Goal: Find specific page/section: Find specific page/section

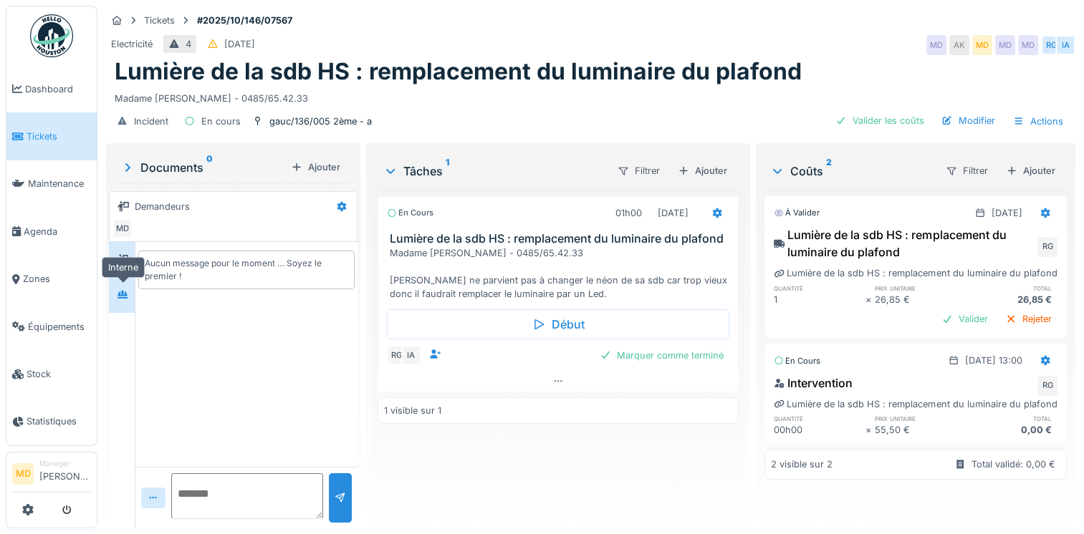
click at [127, 292] on icon at bounding box center [122, 294] width 11 height 9
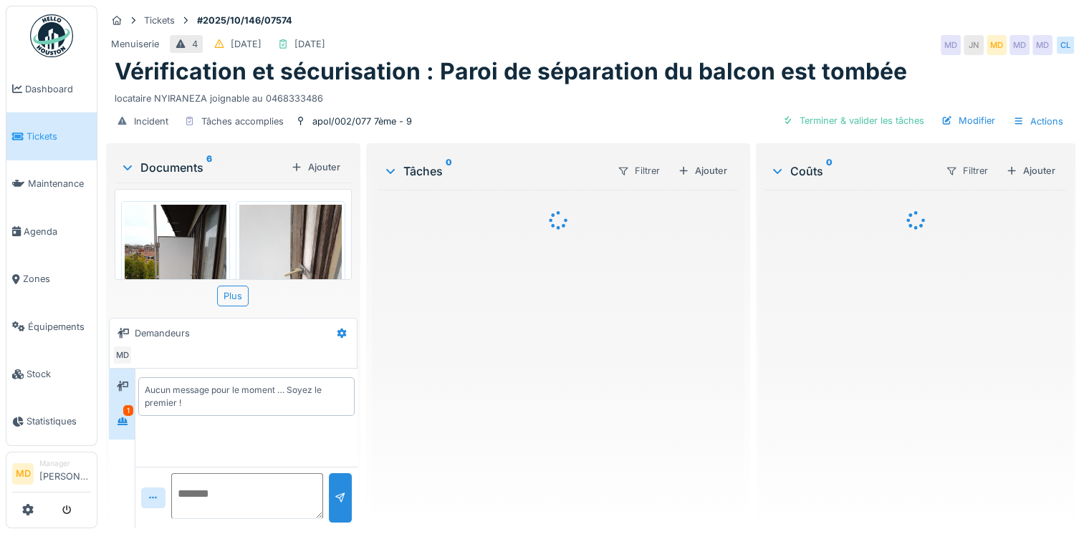
click at [133, 417] on div "1" at bounding box center [122, 421] width 26 height 35
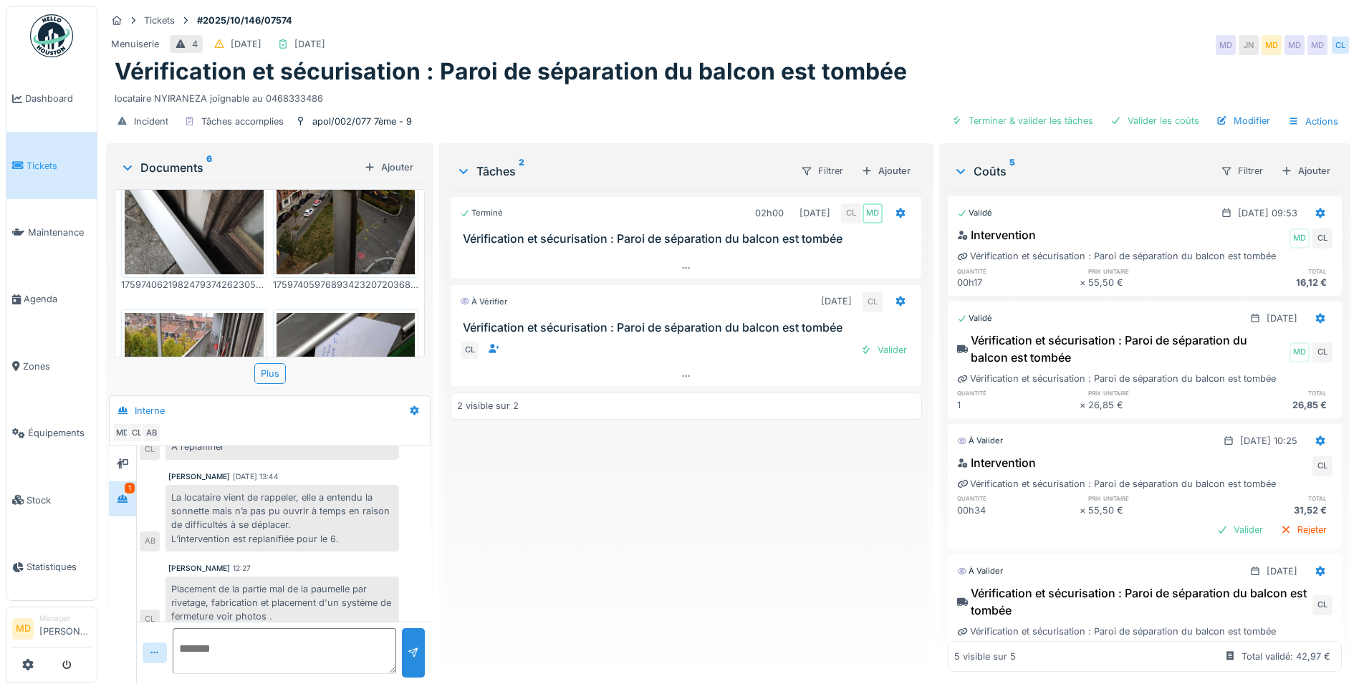
scroll to position [410, 0]
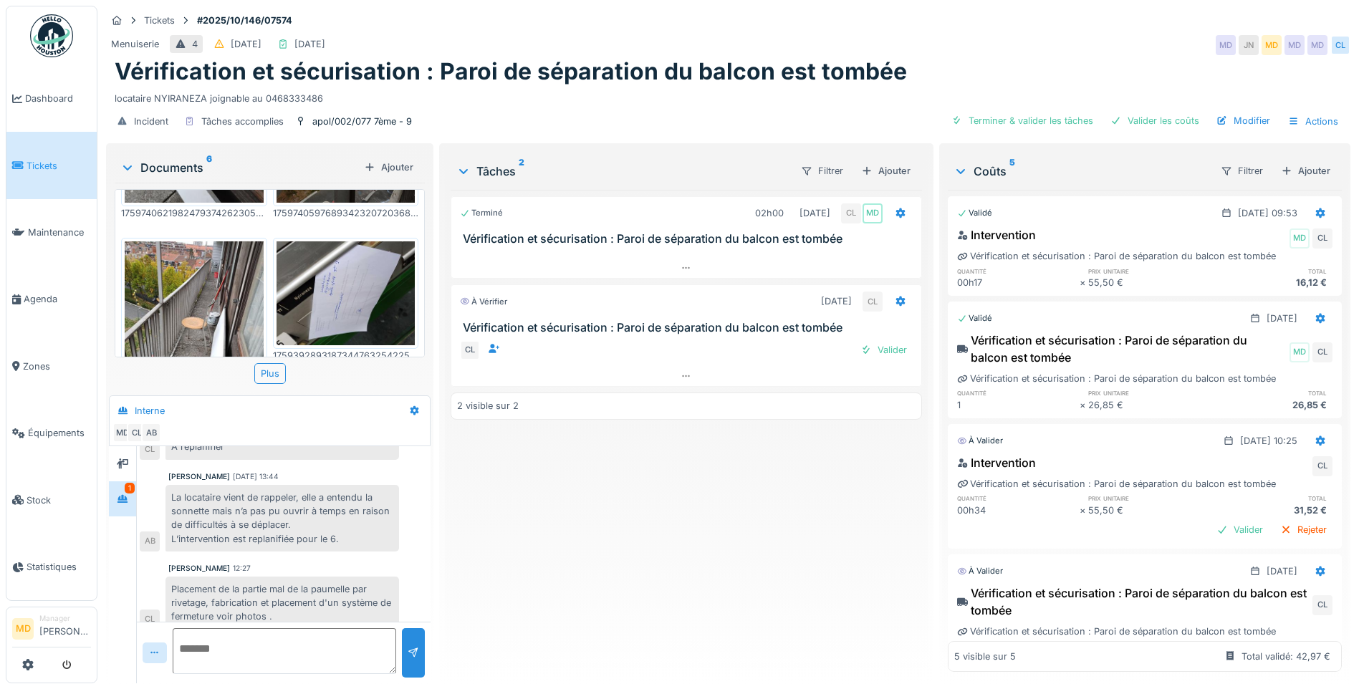
click at [205, 310] on img at bounding box center [194, 333] width 139 height 185
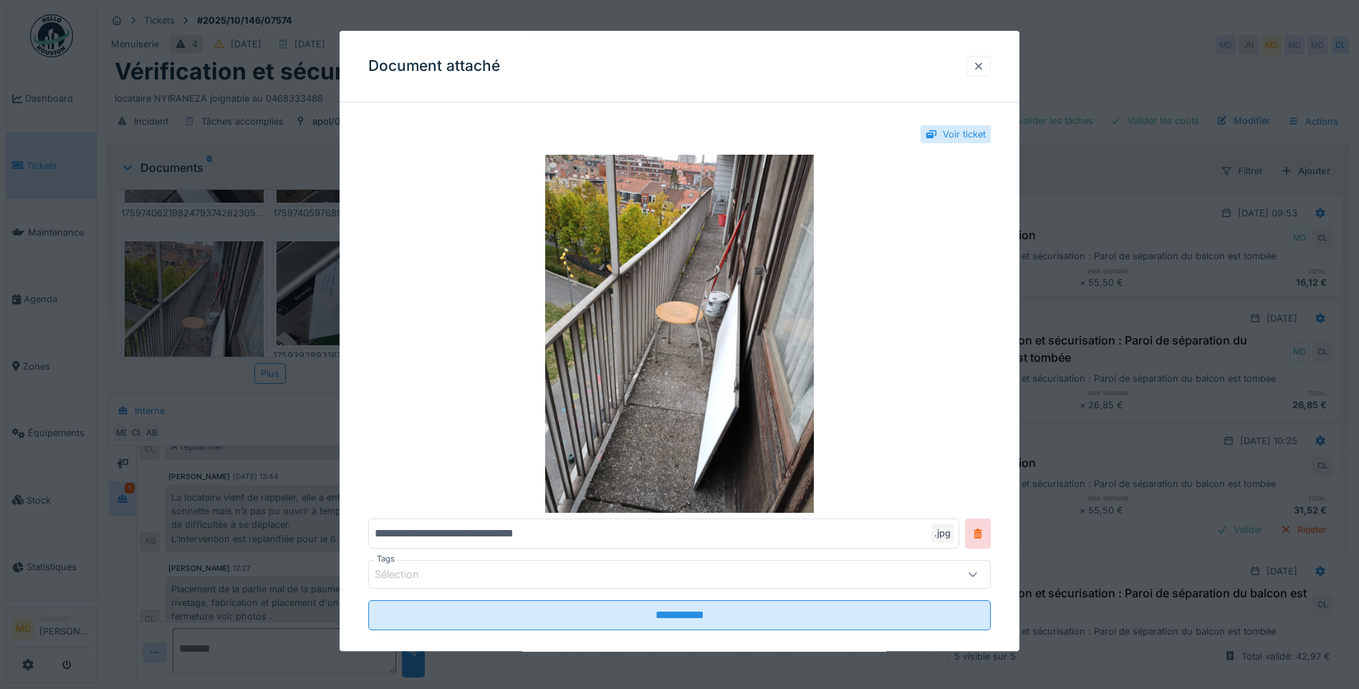
click at [984, 59] on div at bounding box center [978, 66] width 11 height 14
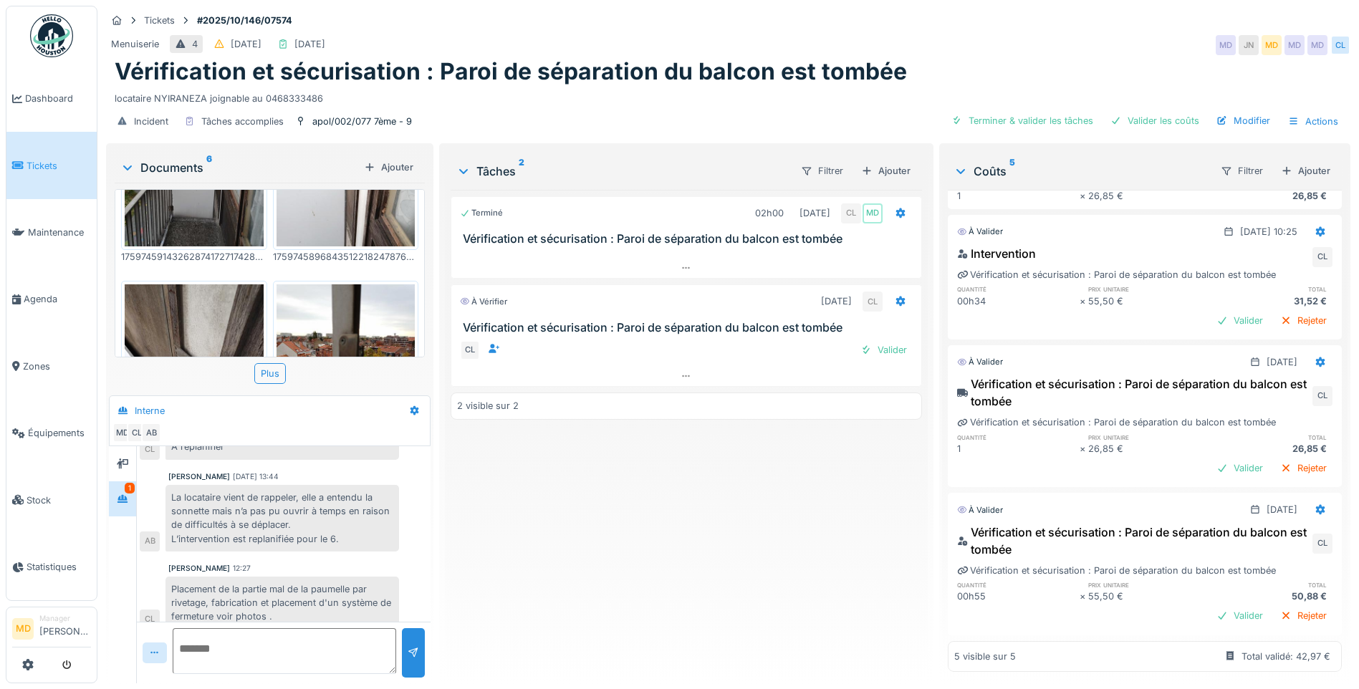
scroll to position [0, 0]
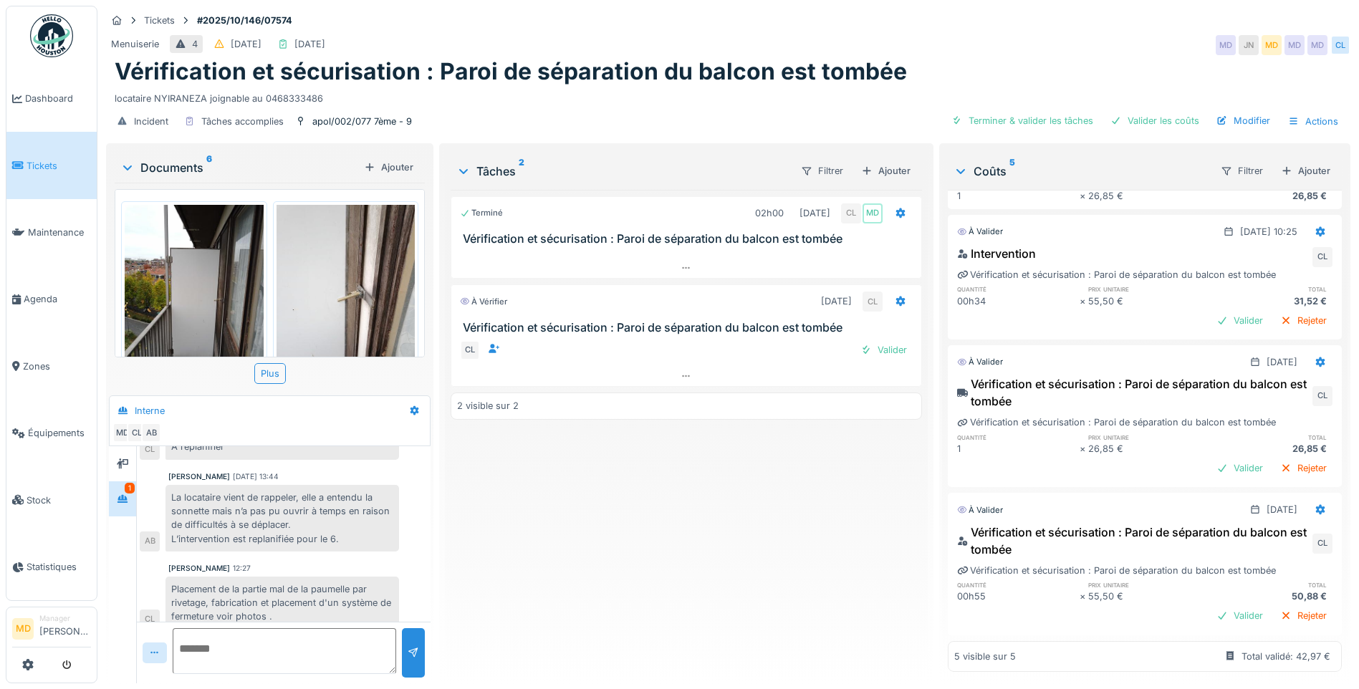
click at [171, 284] on img at bounding box center [194, 297] width 139 height 185
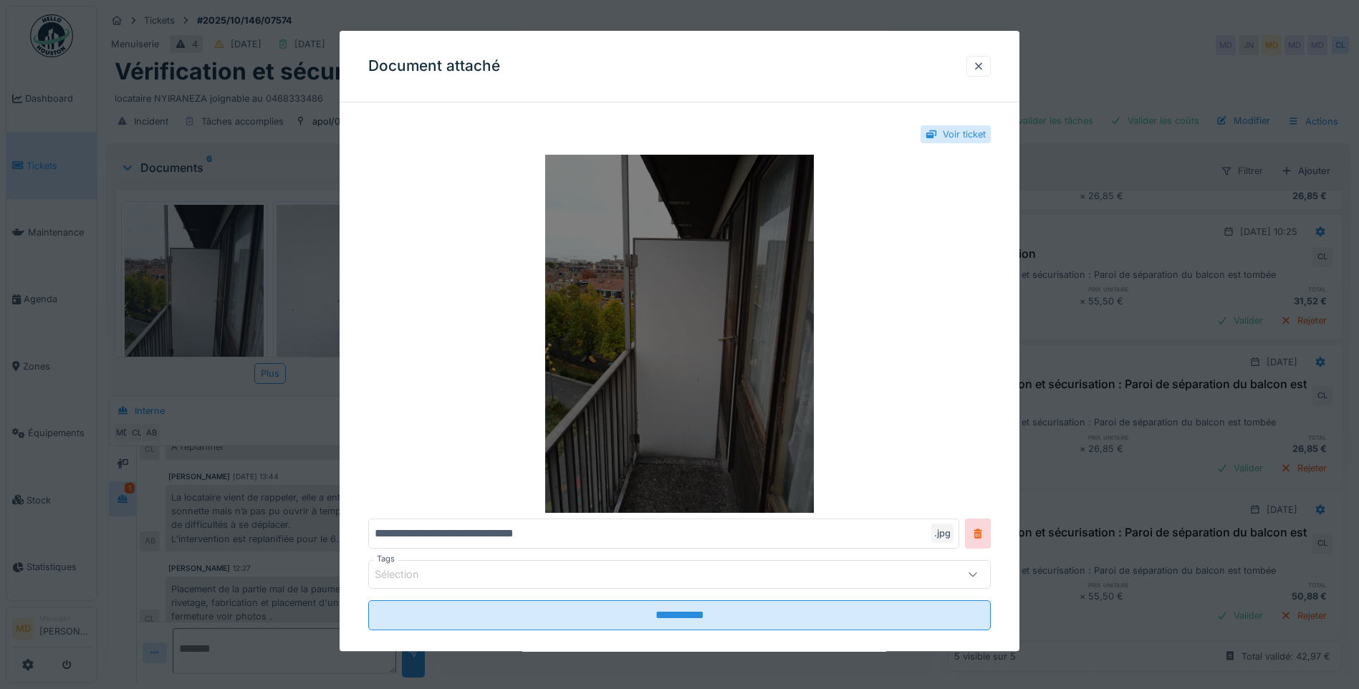
click at [764, 377] on img at bounding box center [679, 334] width 623 height 358
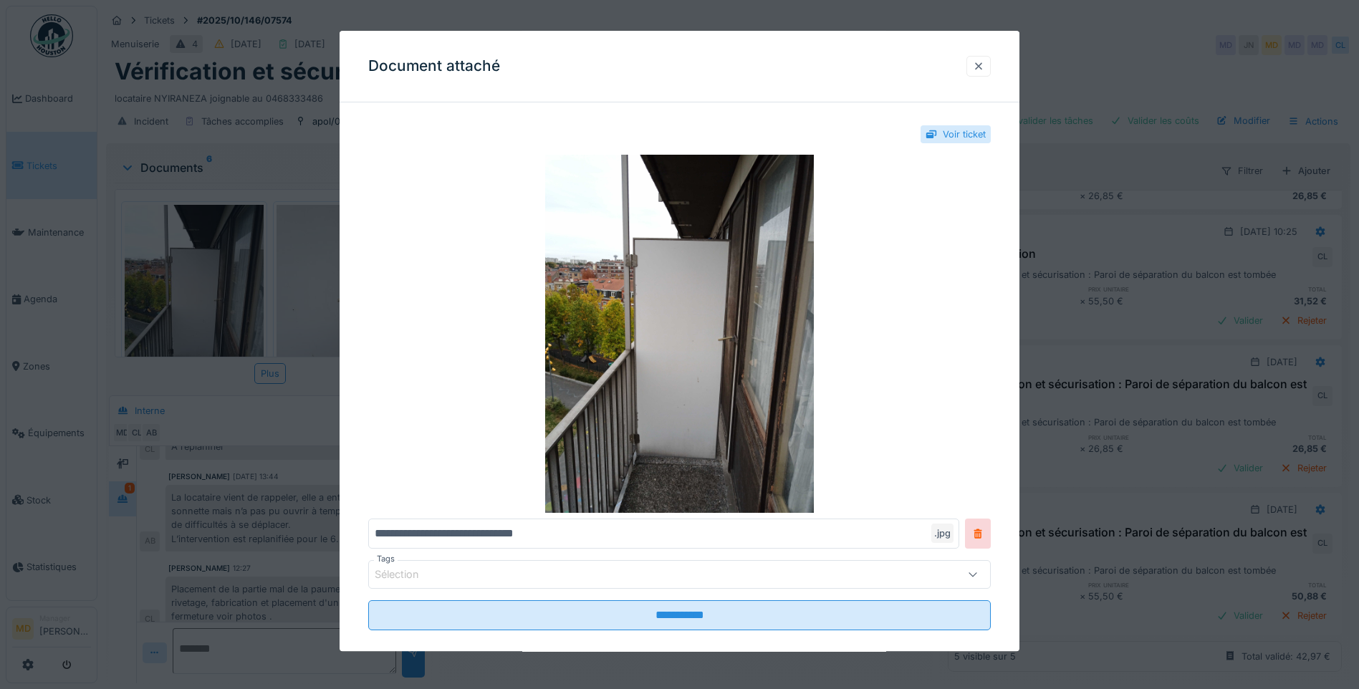
click at [983, 58] on div at bounding box center [978, 66] width 24 height 21
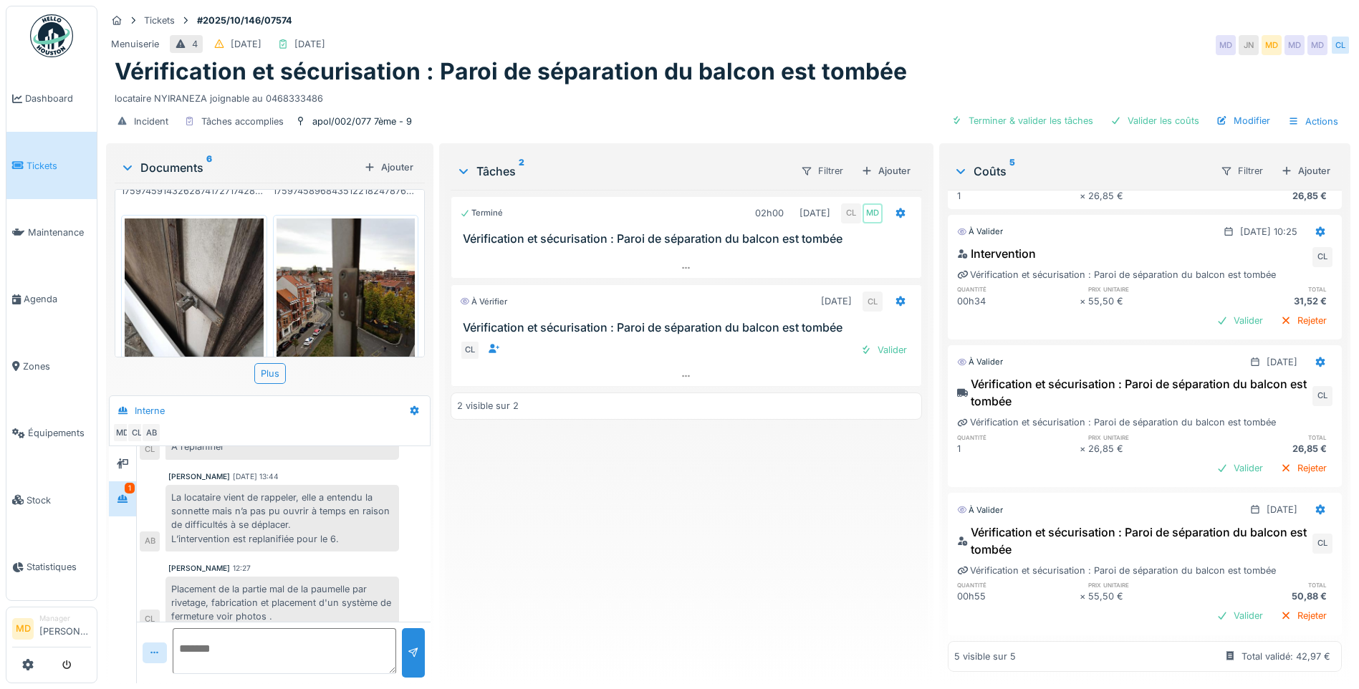
scroll to position [215, 0]
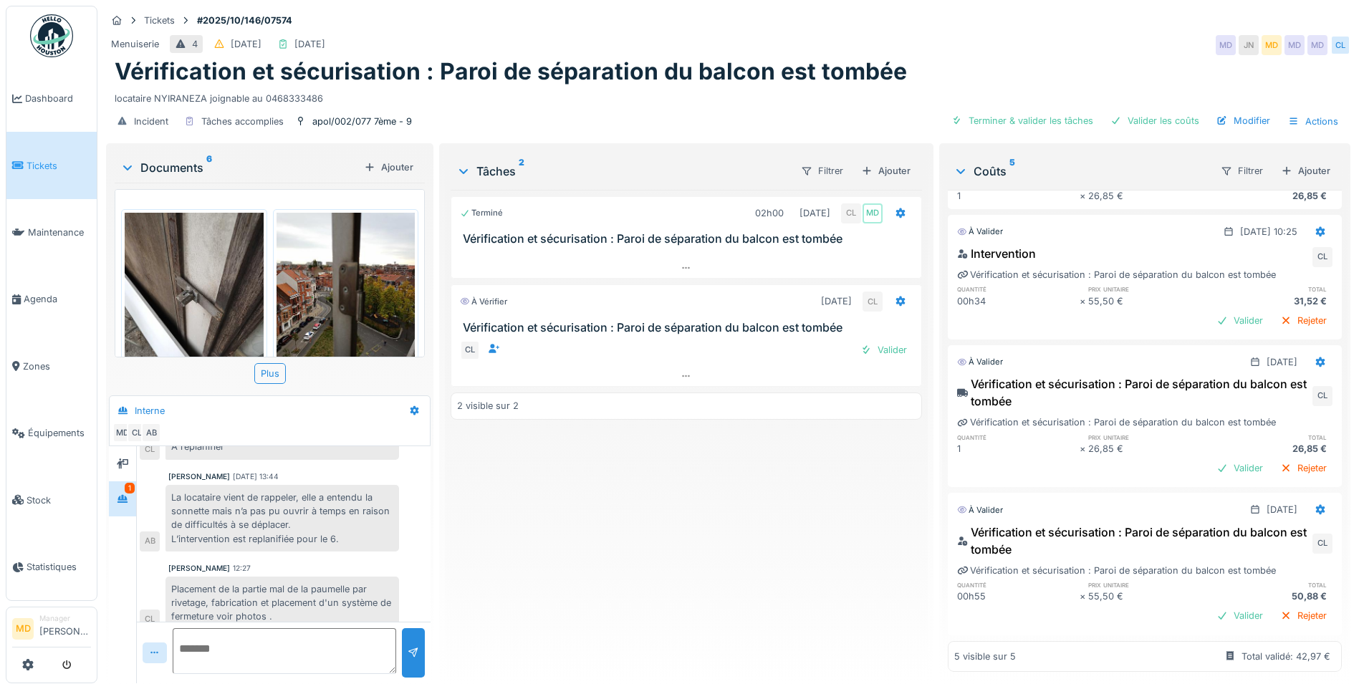
click at [212, 264] on img at bounding box center [194, 305] width 139 height 185
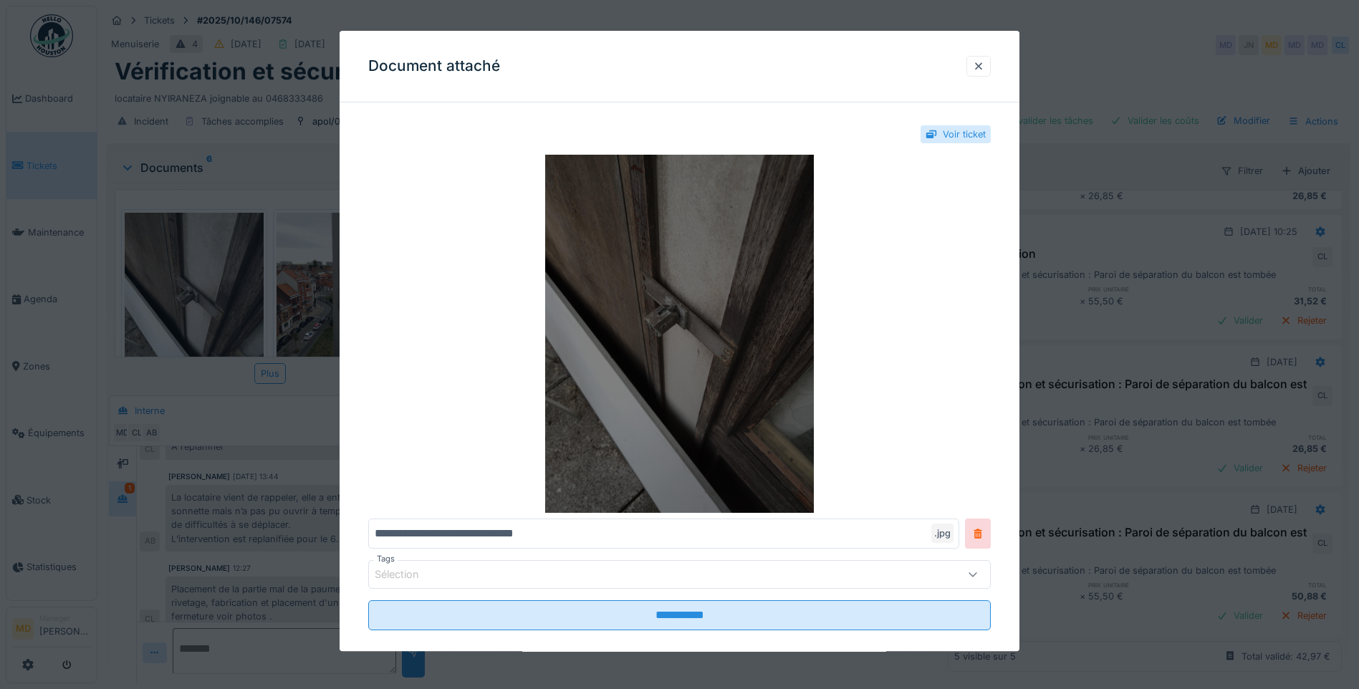
click at [674, 322] on img at bounding box center [679, 334] width 623 height 358
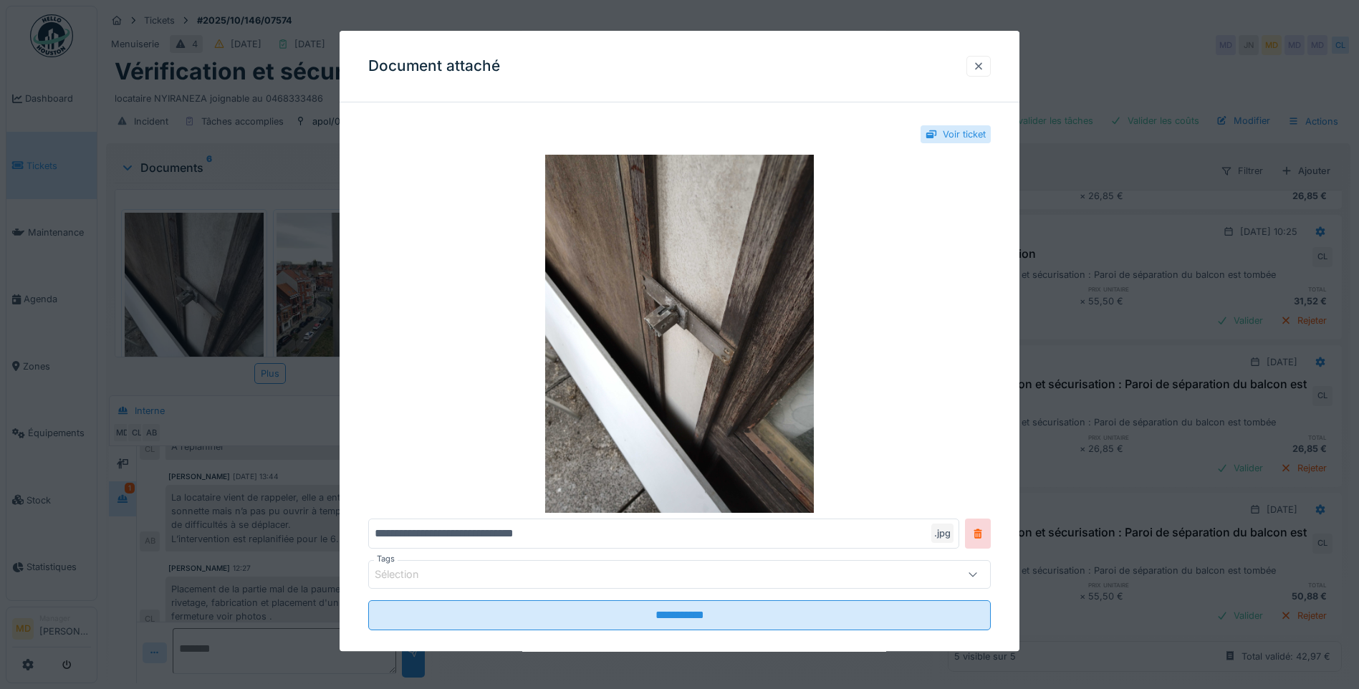
click at [991, 64] on div at bounding box center [978, 66] width 24 height 21
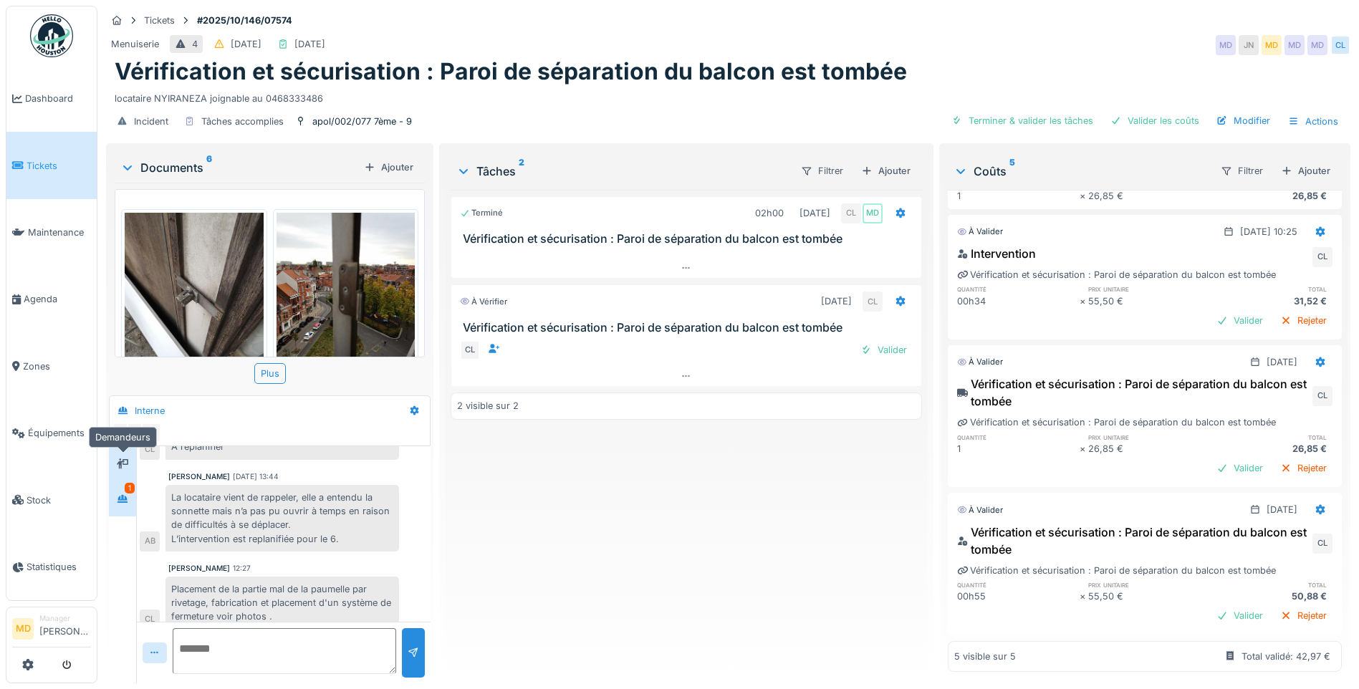
click at [126, 466] on icon at bounding box center [122, 463] width 11 height 9
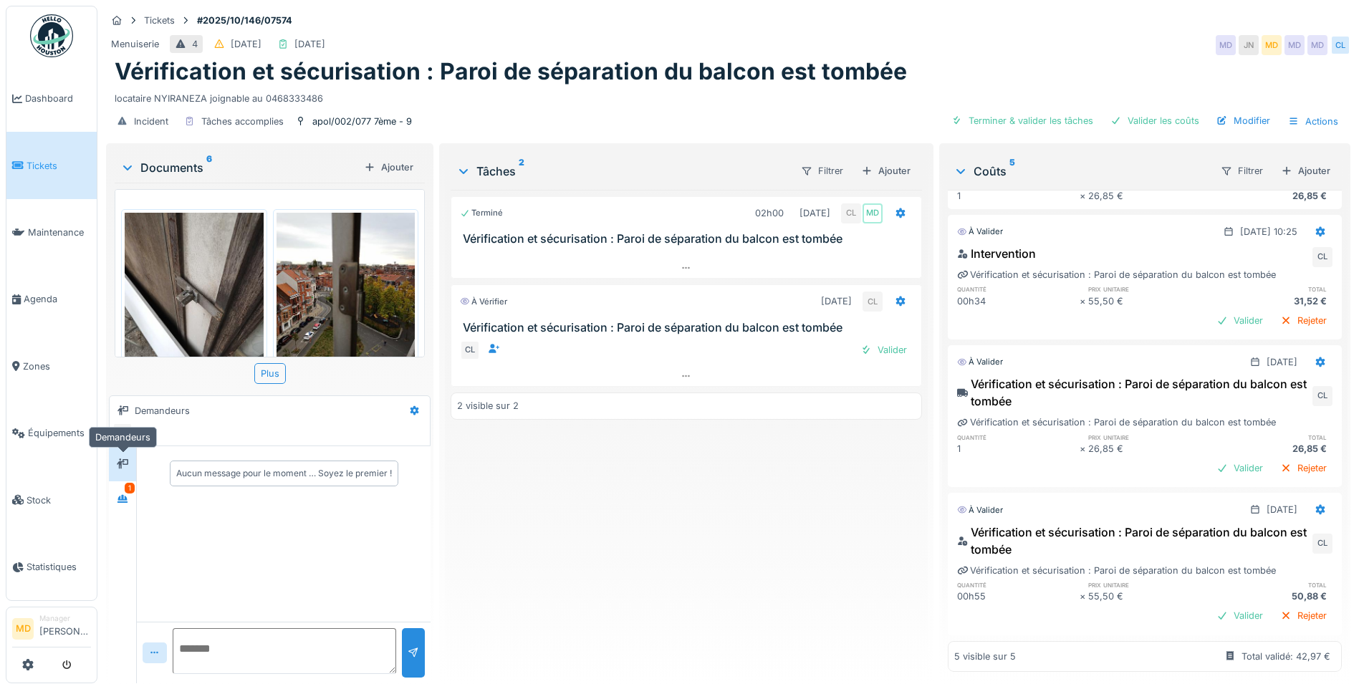
scroll to position [0, 0]
click at [117, 501] on icon at bounding box center [122, 498] width 11 height 9
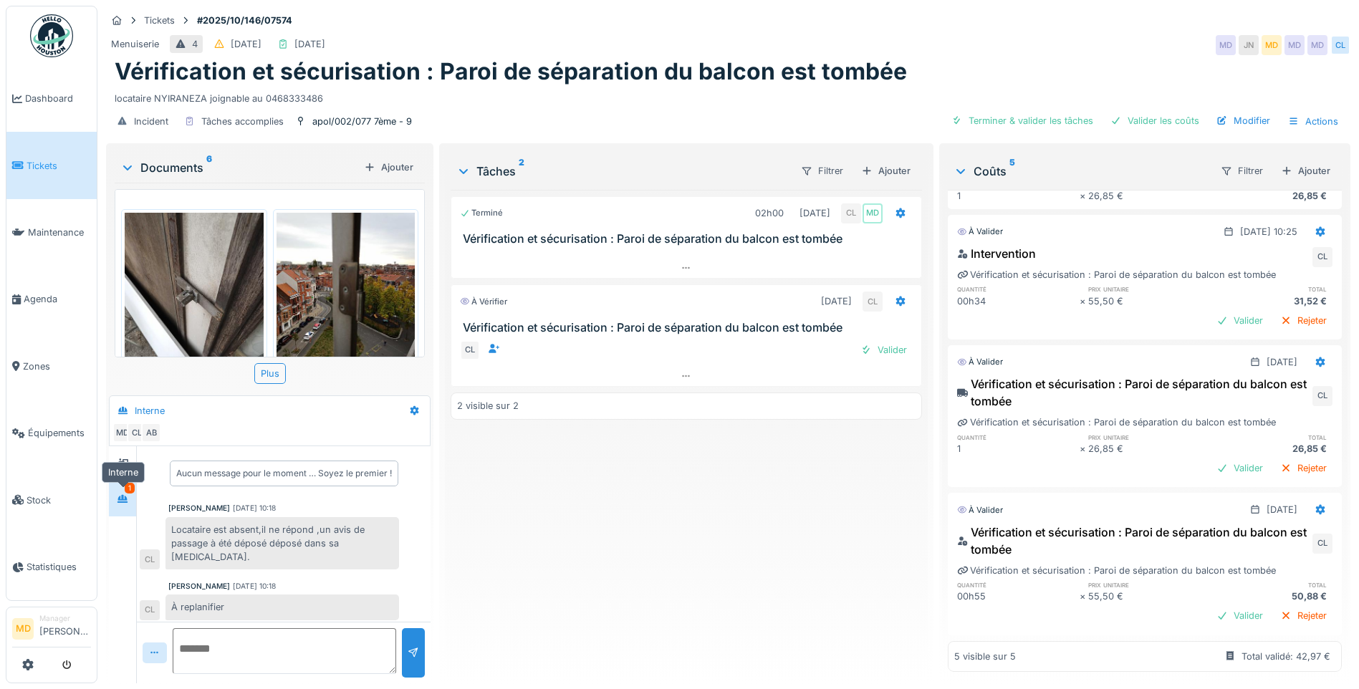
scroll to position [160, 0]
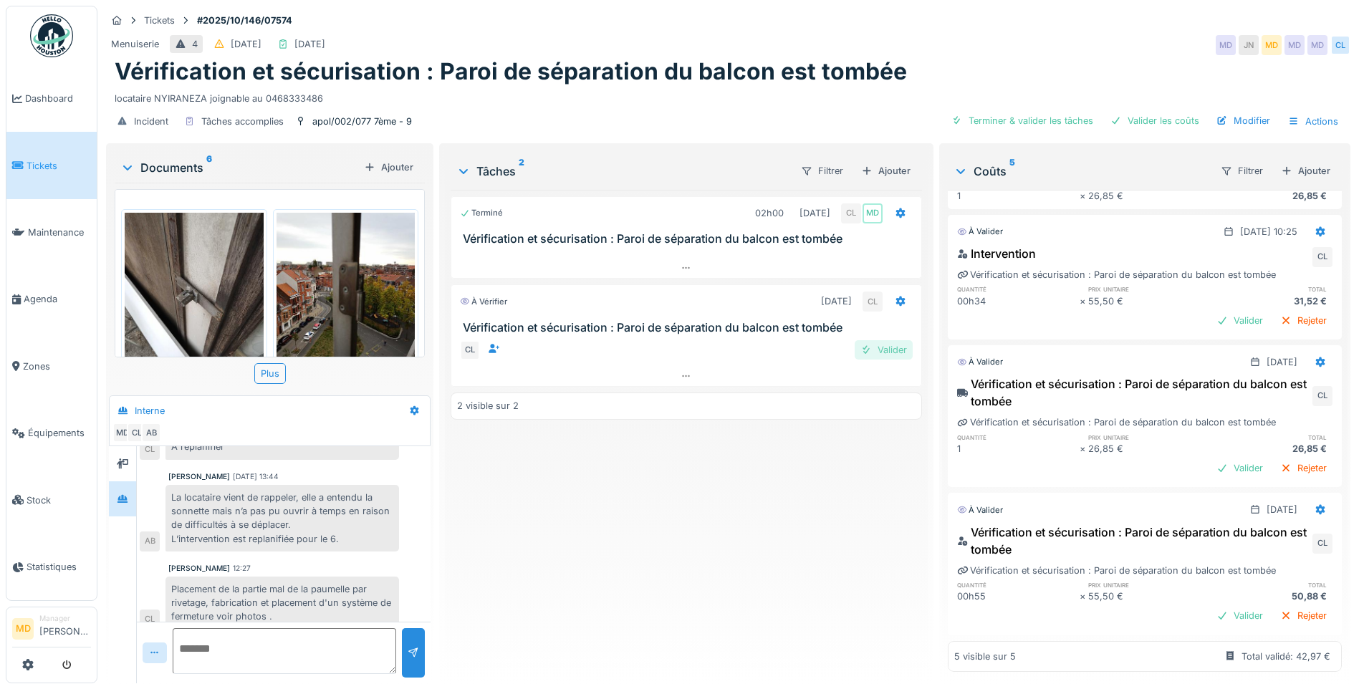
click at [860, 349] on div at bounding box center [865, 350] width 11 height 14
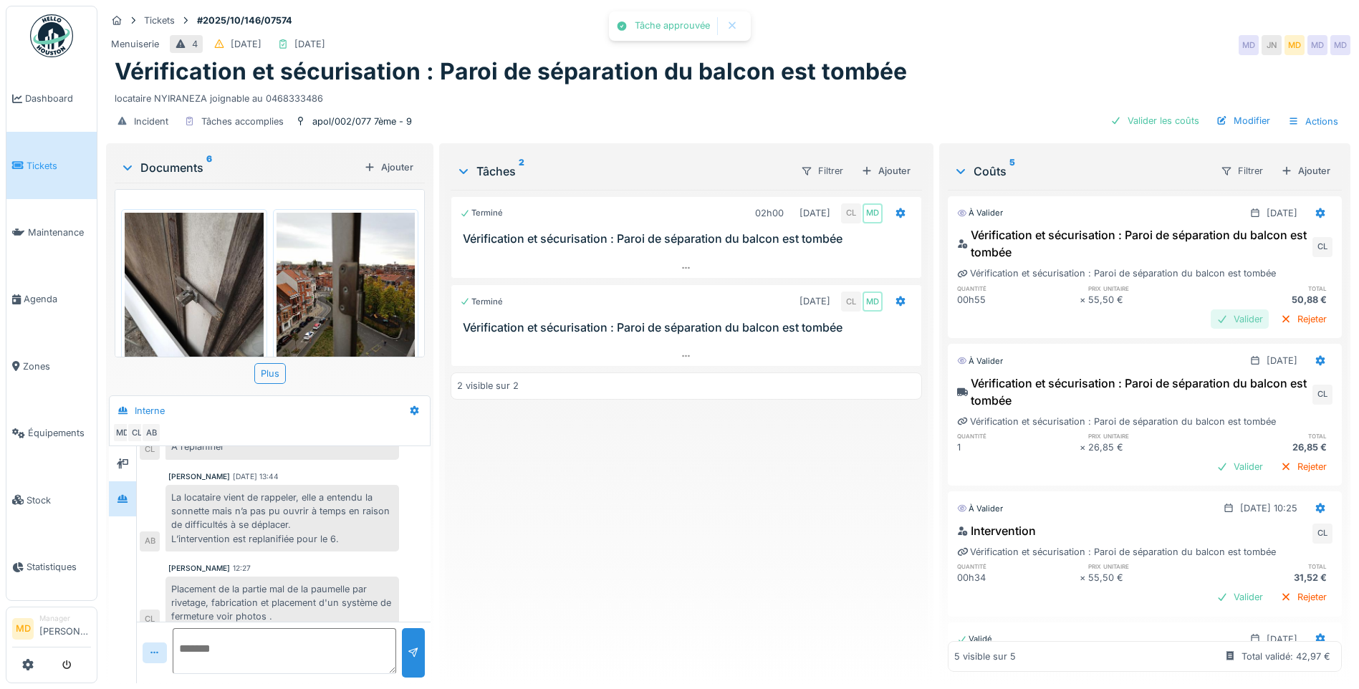
click at [1083, 317] on div "Valider" at bounding box center [1240, 318] width 58 height 19
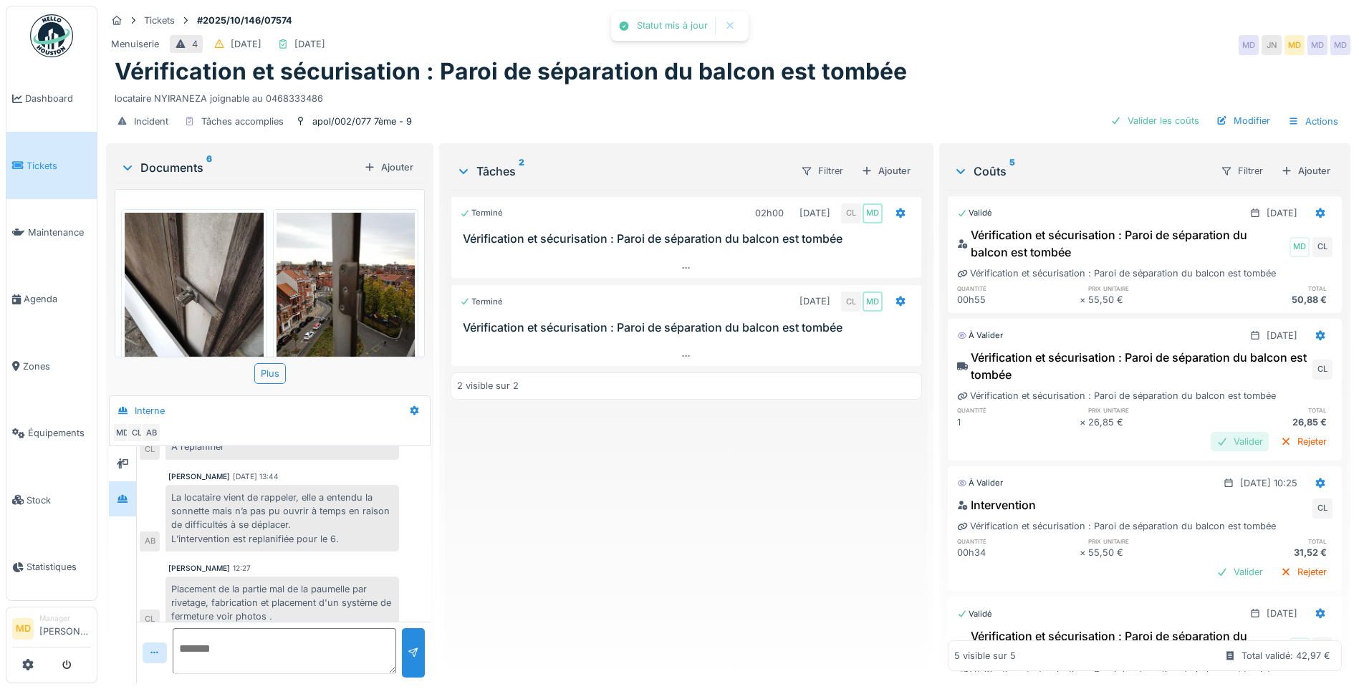
click at [1083, 443] on div "Valider" at bounding box center [1240, 441] width 58 height 19
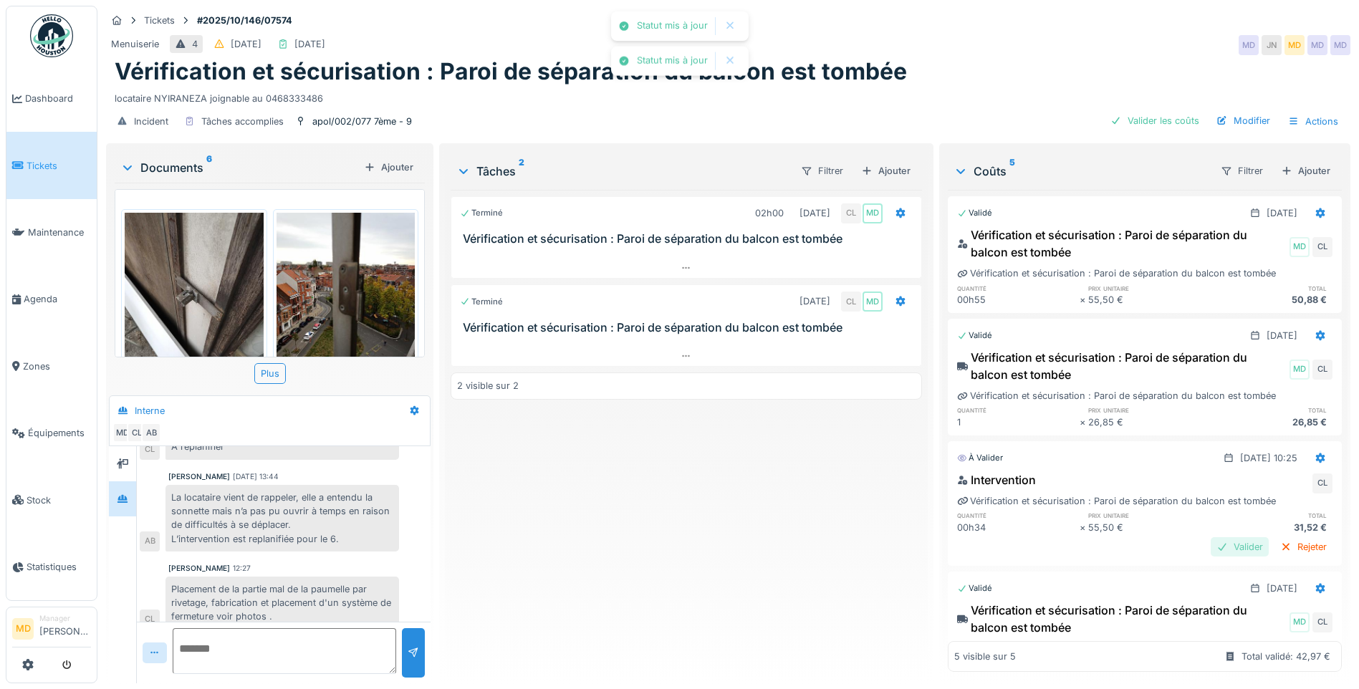
click at [1083, 534] on div "Valider" at bounding box center [1240, 546] width 58 height 19
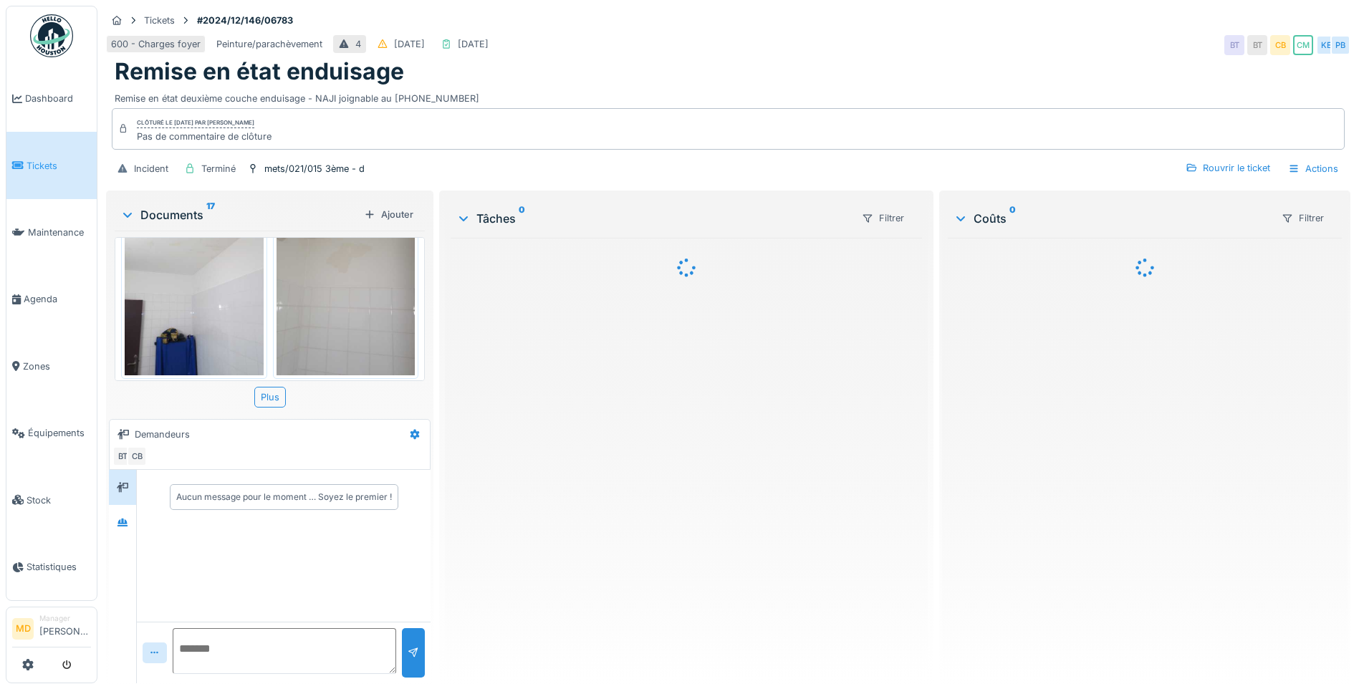
scroll to position [788, 0]
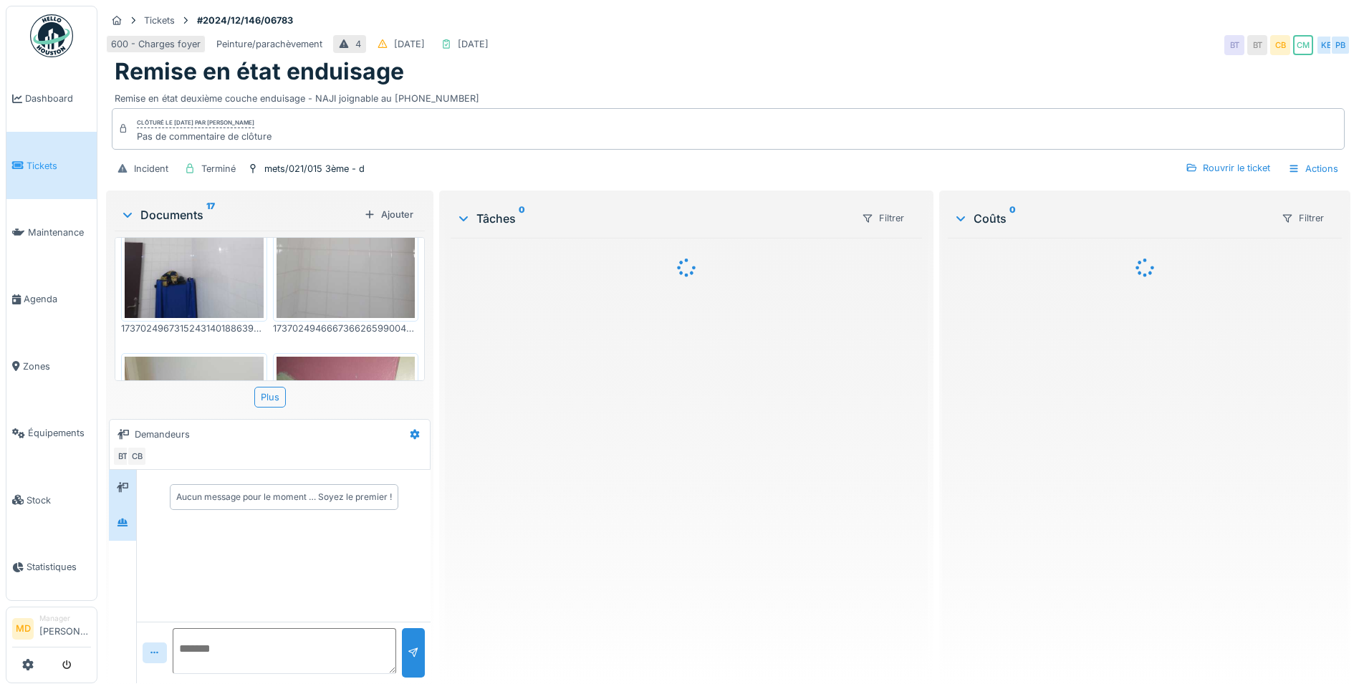
click at [112, 532] on div at bounding box center [122, 522] width 27 height 35
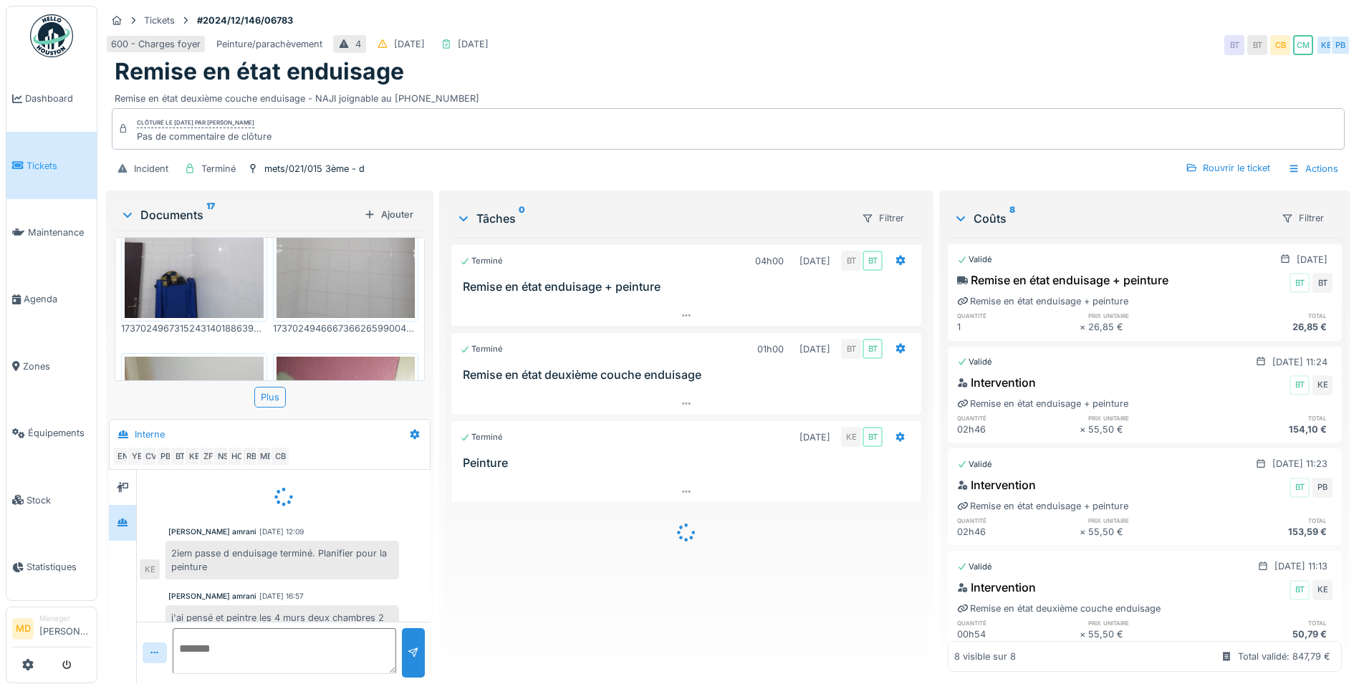
scroll to position [43, 0]
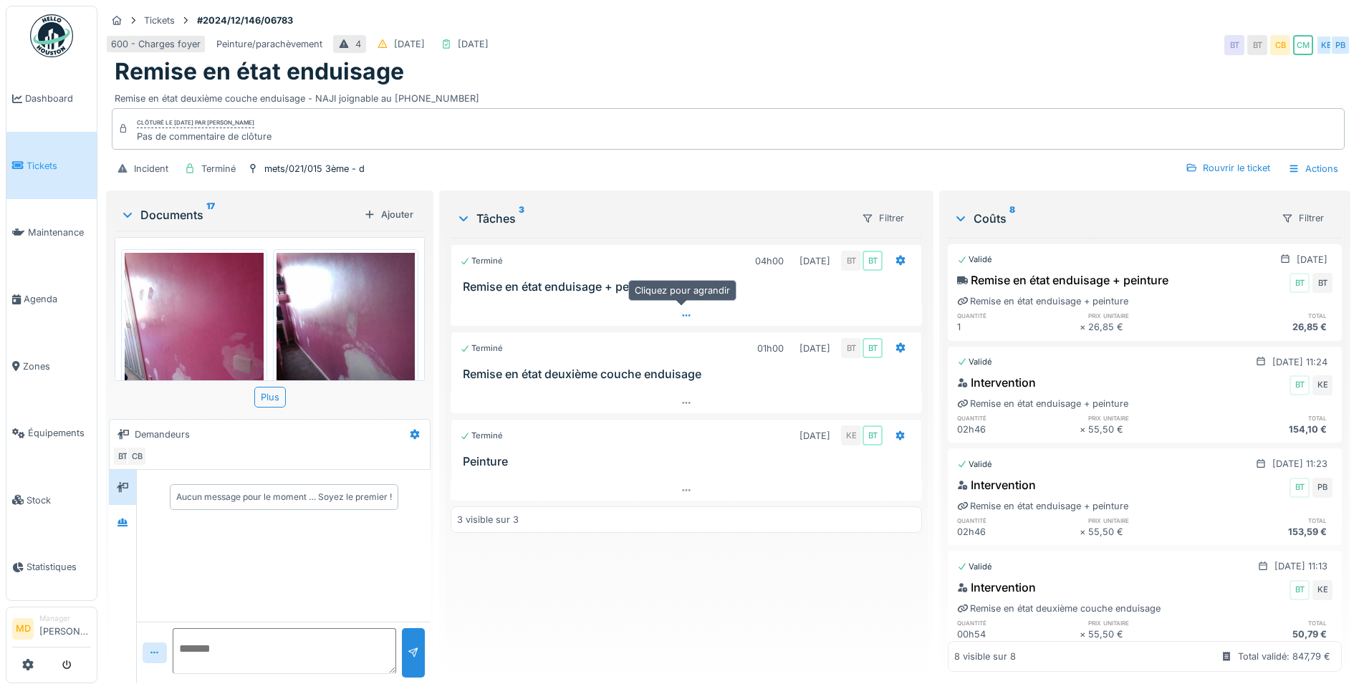
click at [691, 318] on div at bounding box center [686, 315] width 471 height 21
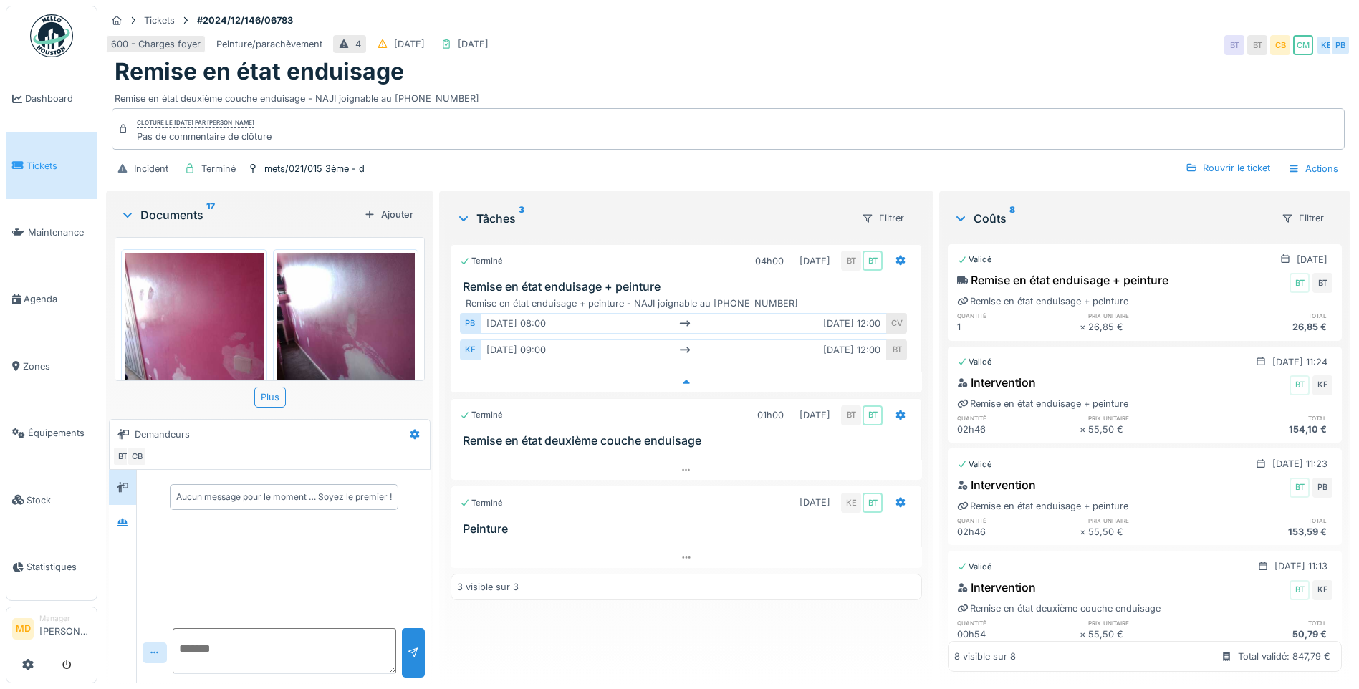
scroll to position [11, 0]
click at [688, 460] on div at bounding box center [686, 470] width 471 height 21
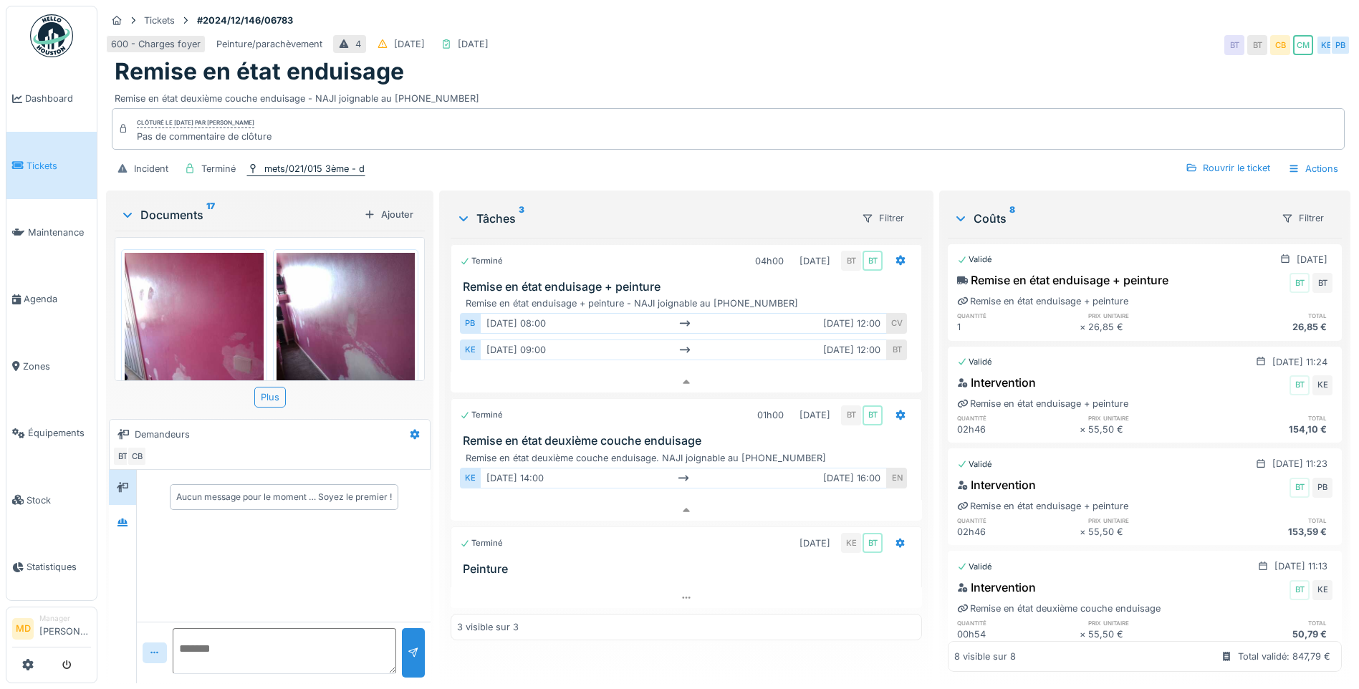
click at [315, 162] on div "mets/021/015 3ème - d" at bounding box center [314, 169] width 100 height 14
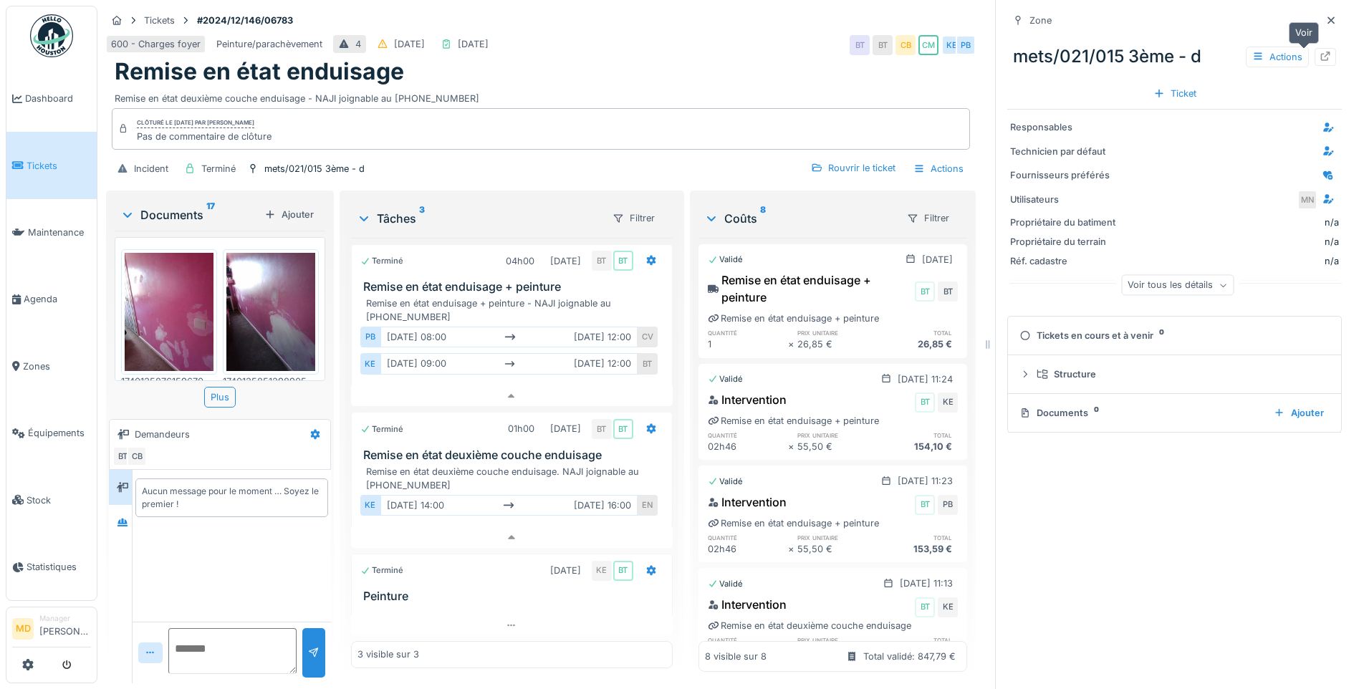
click at [1315, 54] on div at bounding box center [1325, 57] width 21 height 18
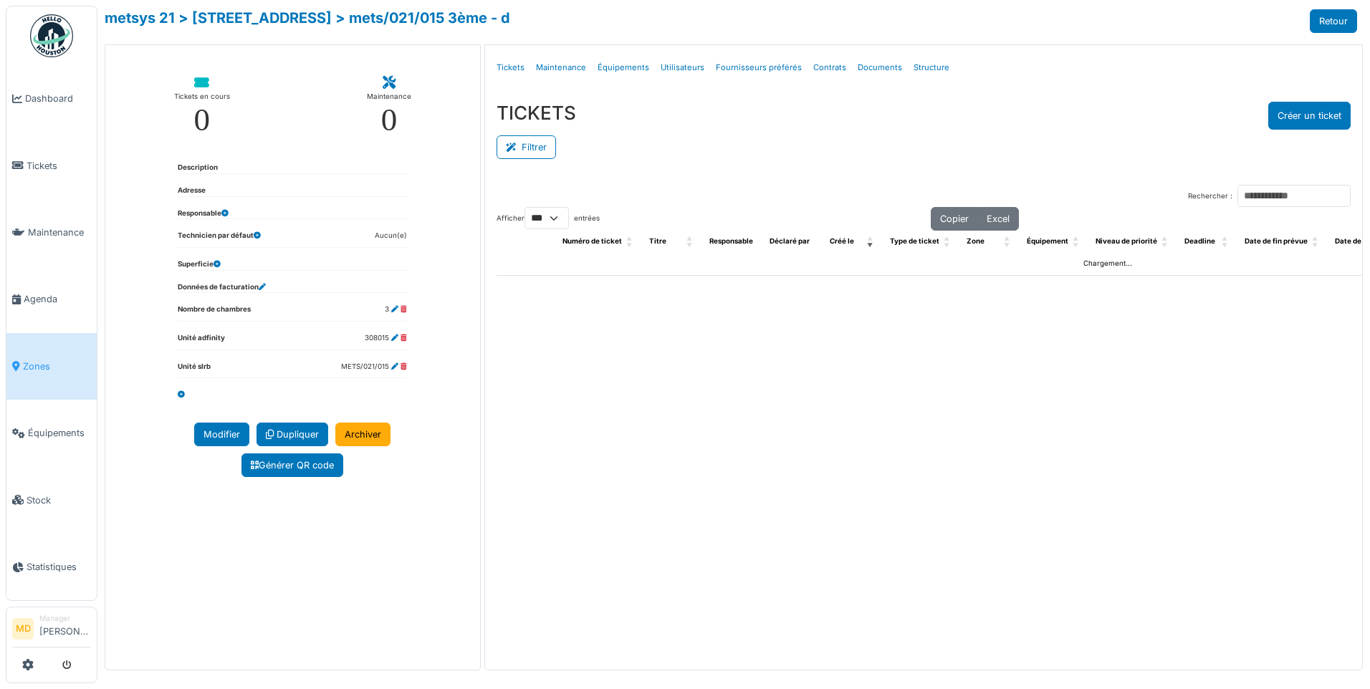
select select "***"
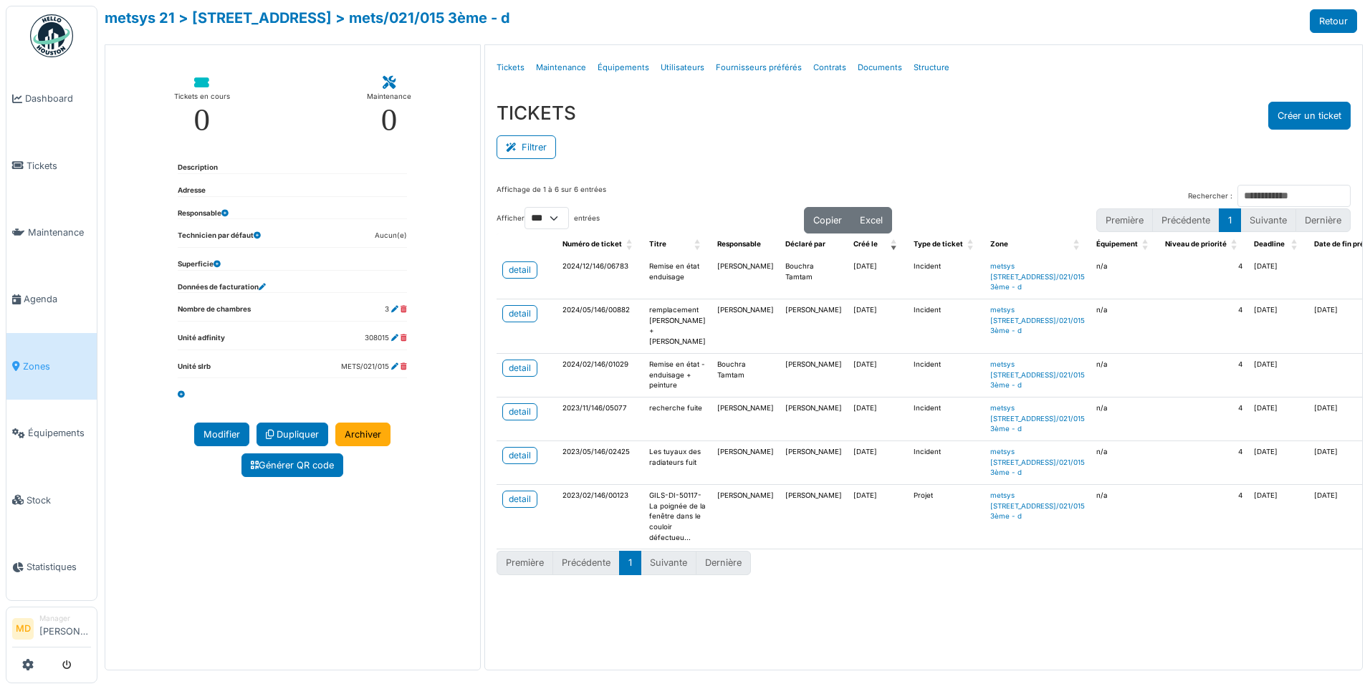
scroll to position [42, 0]
click at [509, 418] on div "detail" at bounding box center [520, 411] width 22 height 13
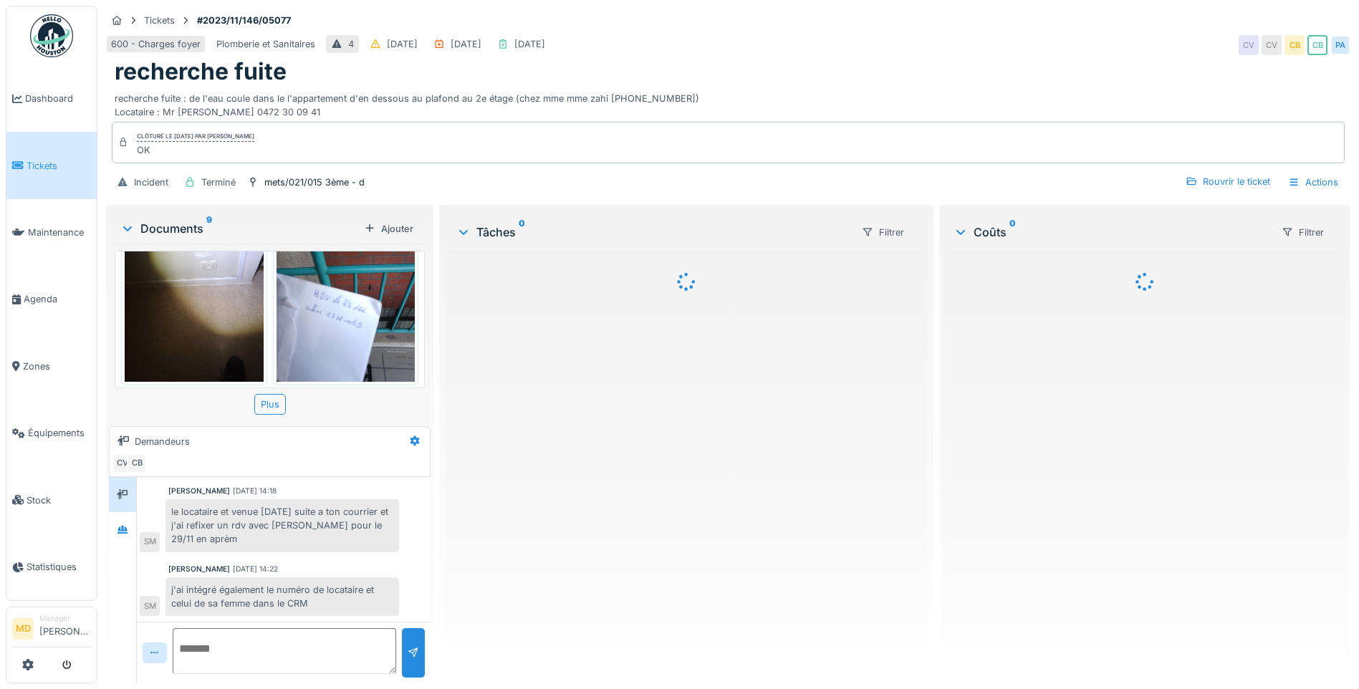
scroll to position [890, 0]
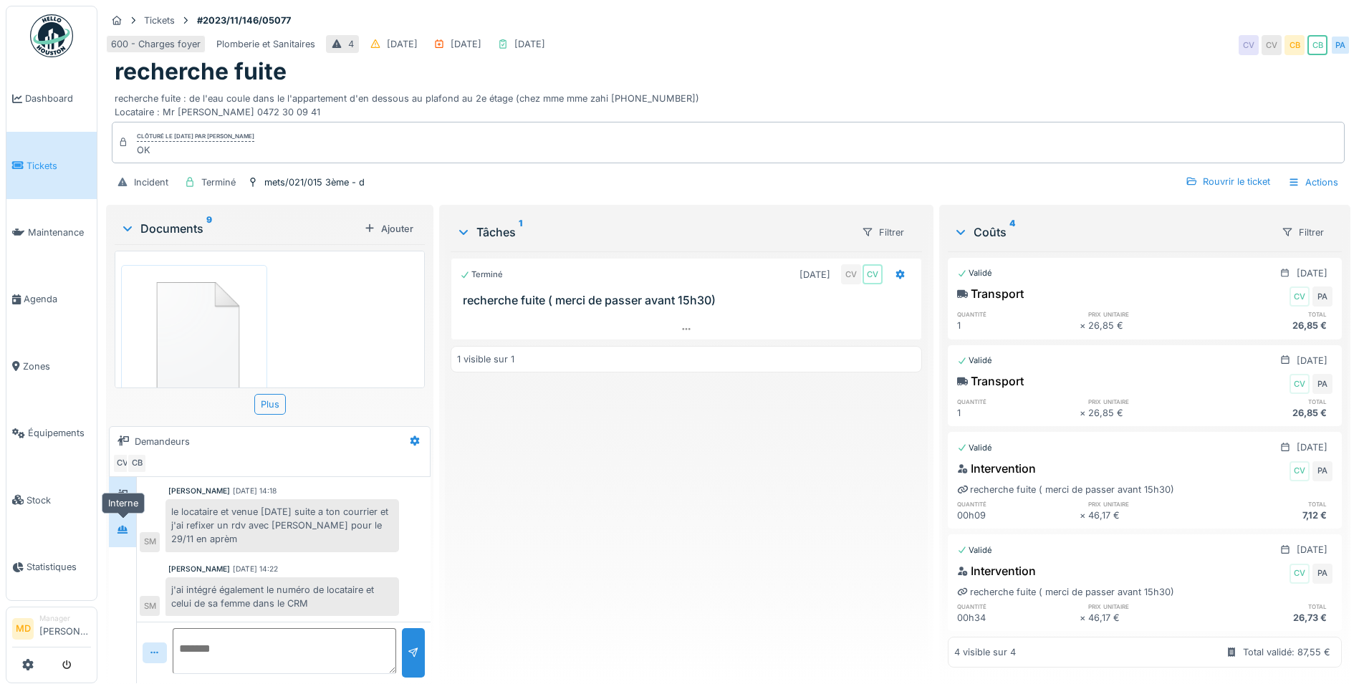
click at [112, 529] on div at bounding box center [122, 530] width 21 height 18
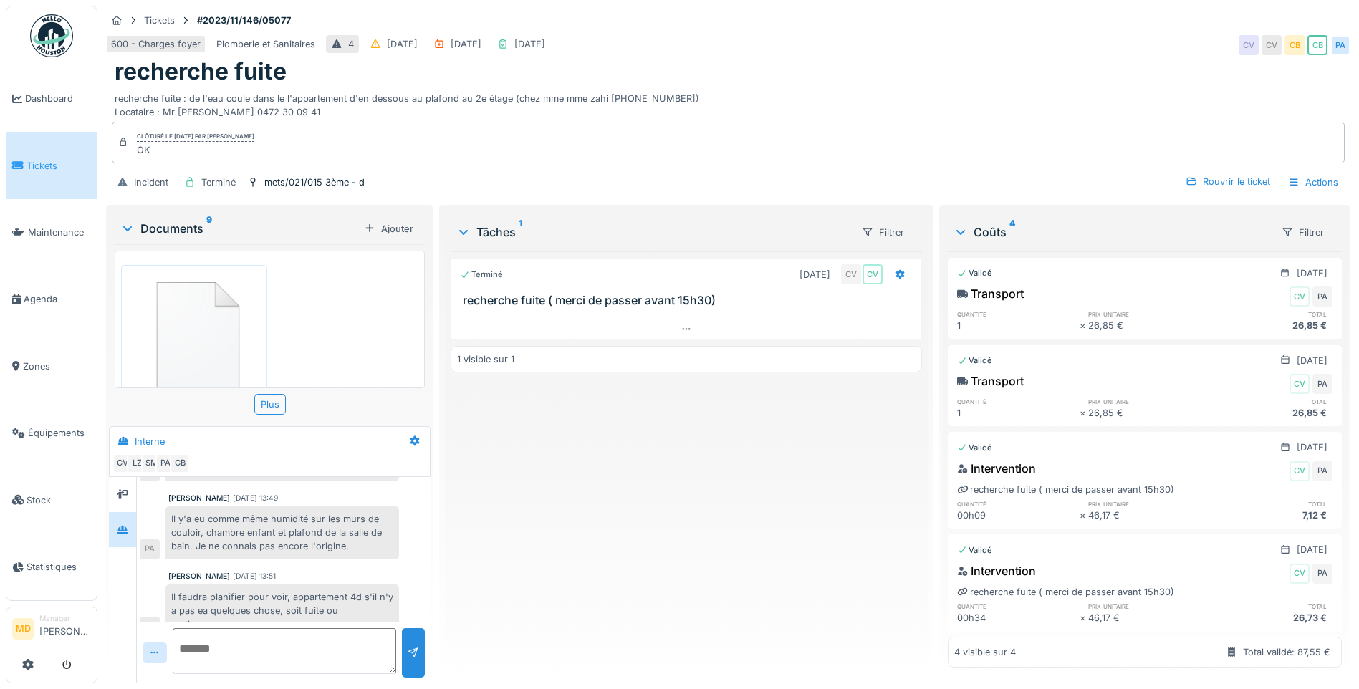
scroll to position [0, 0]
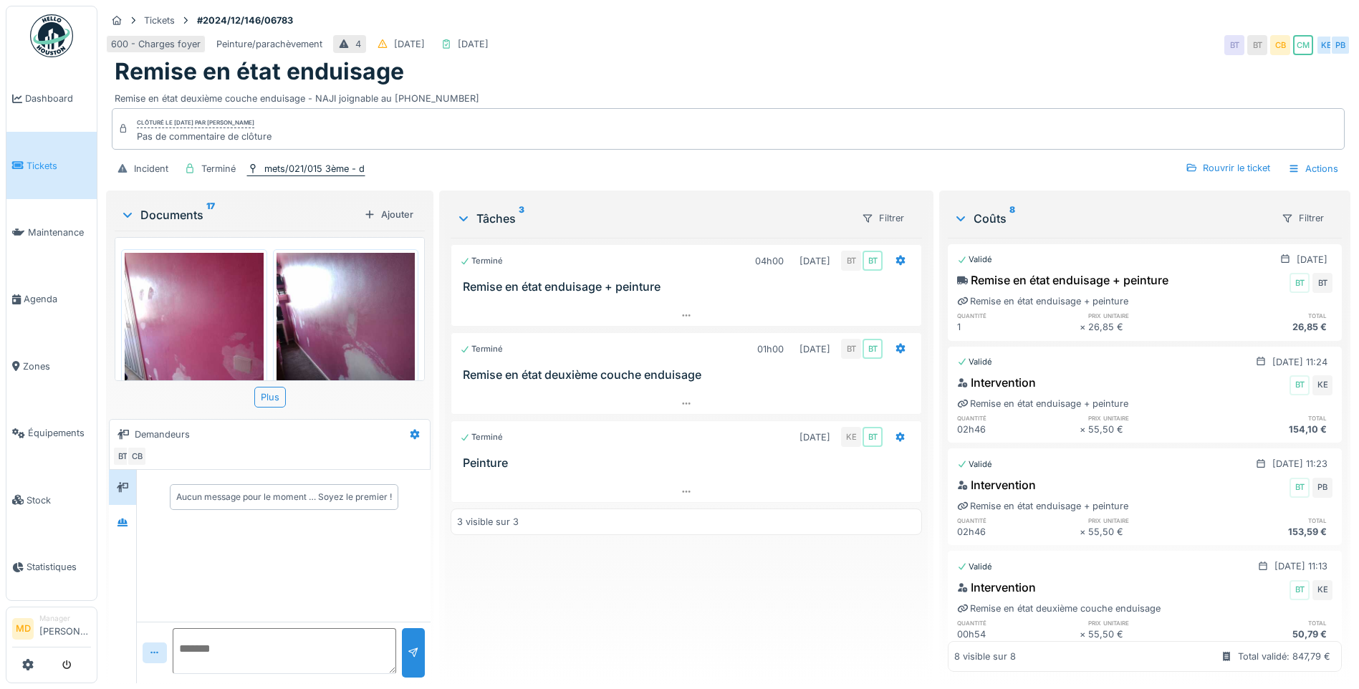
click at [327, 166] on div "mets/021/015 3ème - d" at bounding box center [314, 169] width 100 height 14
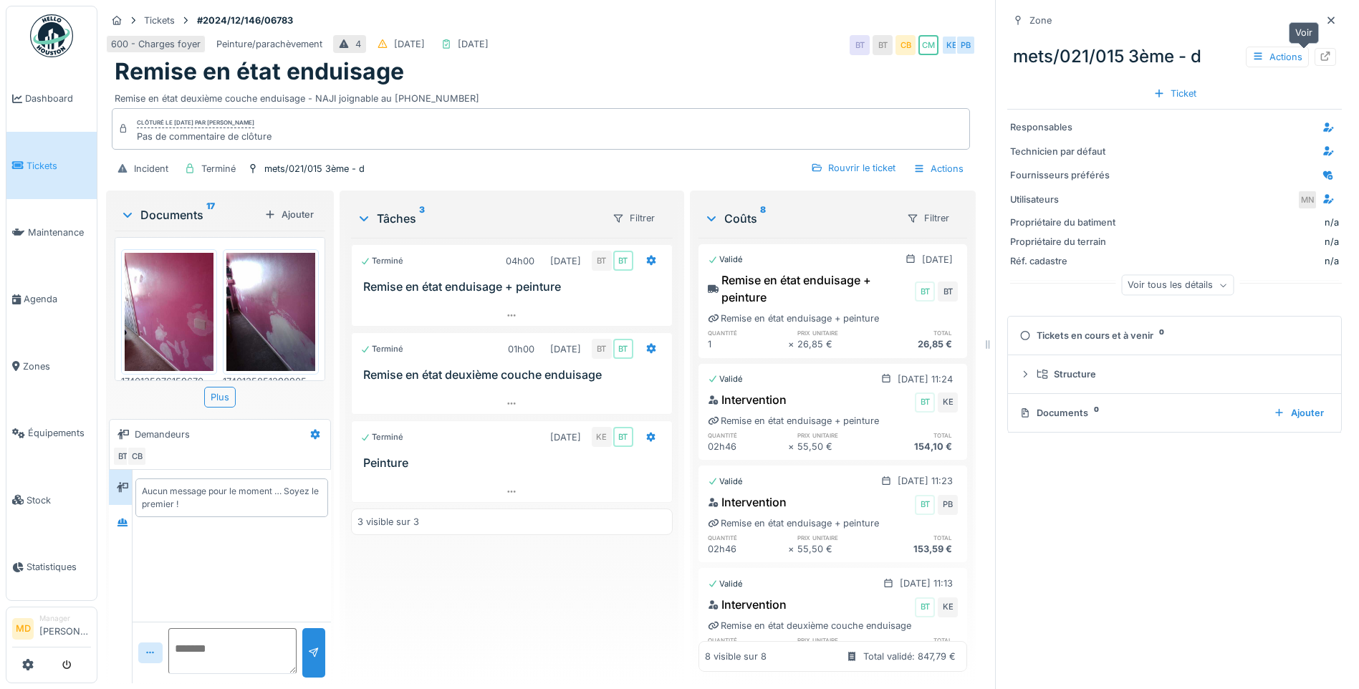
click at [1315, 58] on div at bounding box center [1325, 57] width 21 height 18
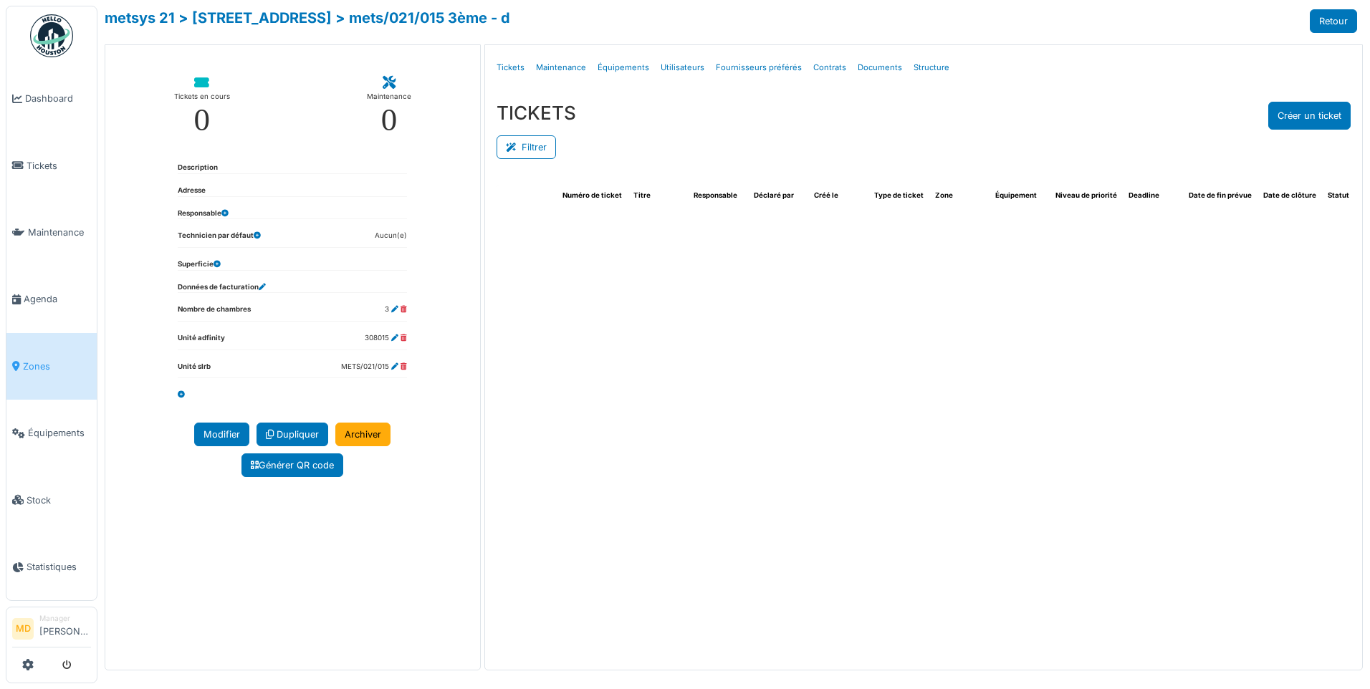
select select "***"
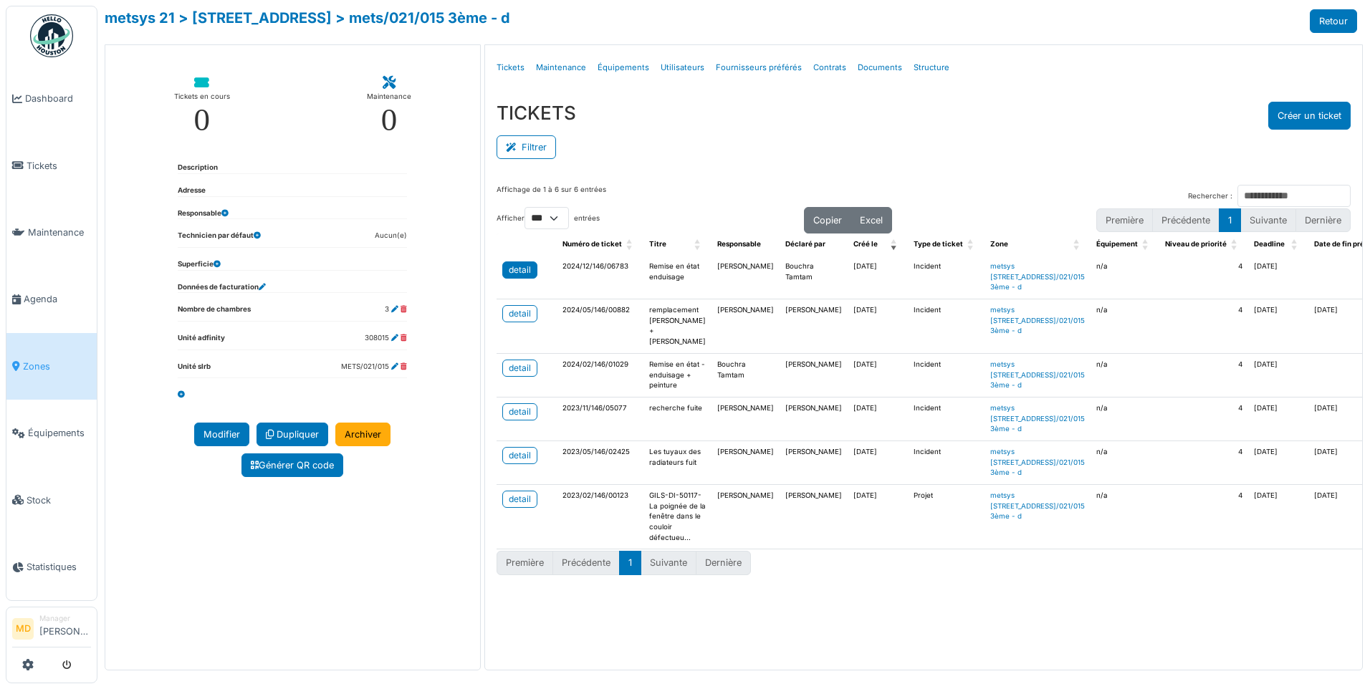
click at [503, 266] on link "detail" at bounding box center [519, 269] width 35 height 17
drag, startPoint x: 0, startPoint y: 399, endPoint x: -5, endPoint y: 471, distance: 72.5
click at [0, 471] on html "Dashboard Tickets Maintenance Agenda Zones Équipements Stock Statistiques MD Ma…" at bounding box center [685, 344] width 1370 height 689
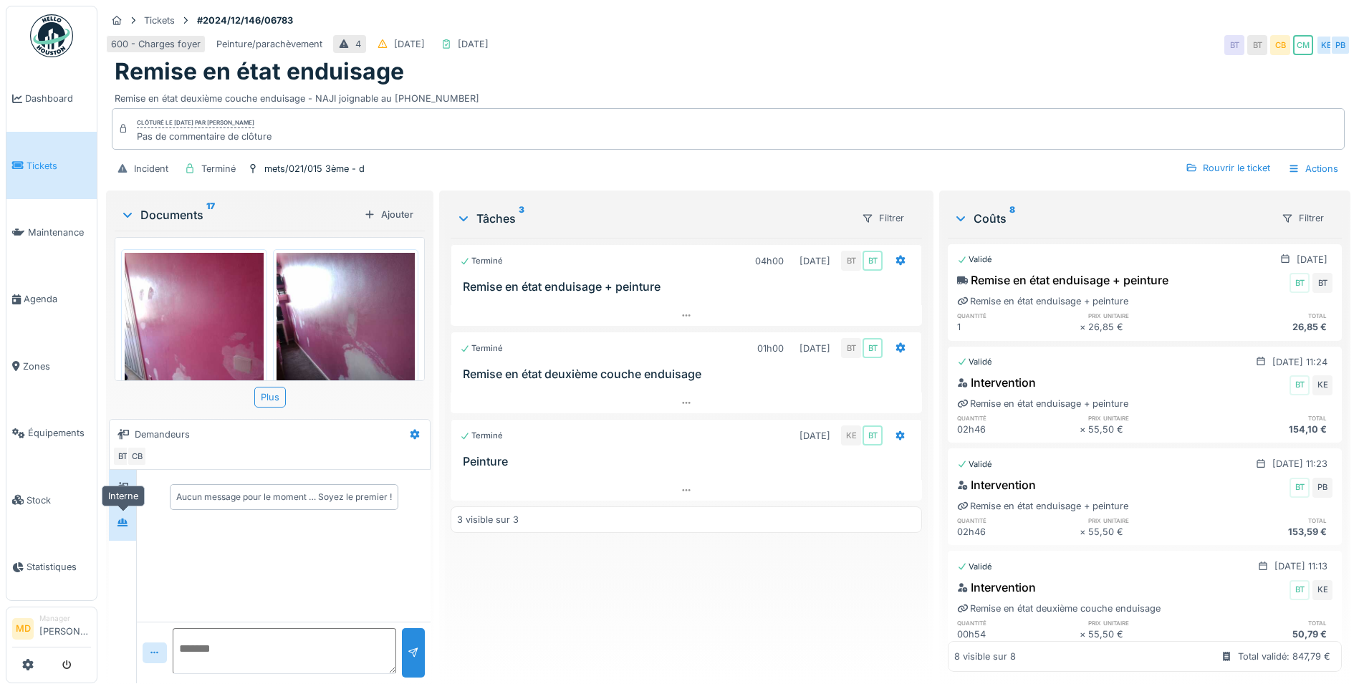
click at [131, 527] on div at bounding box center [122, 523] width 21 height 18
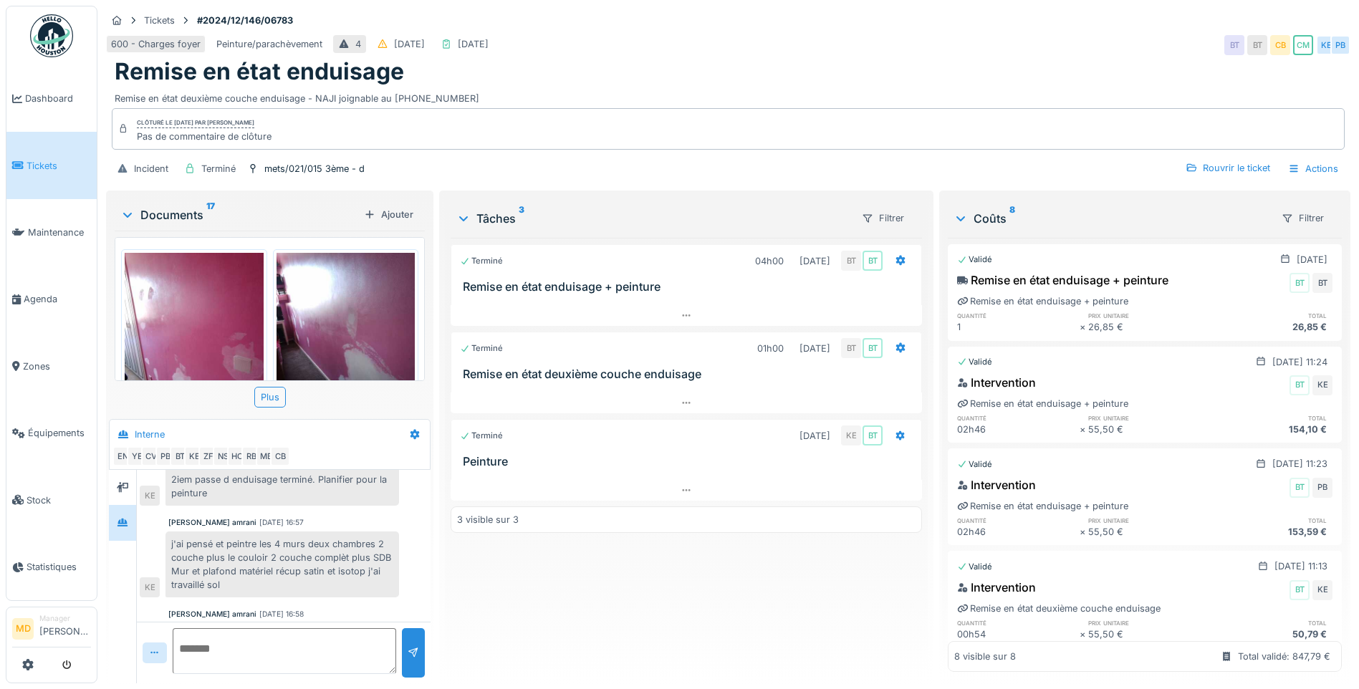
scroll to position [107, 0]
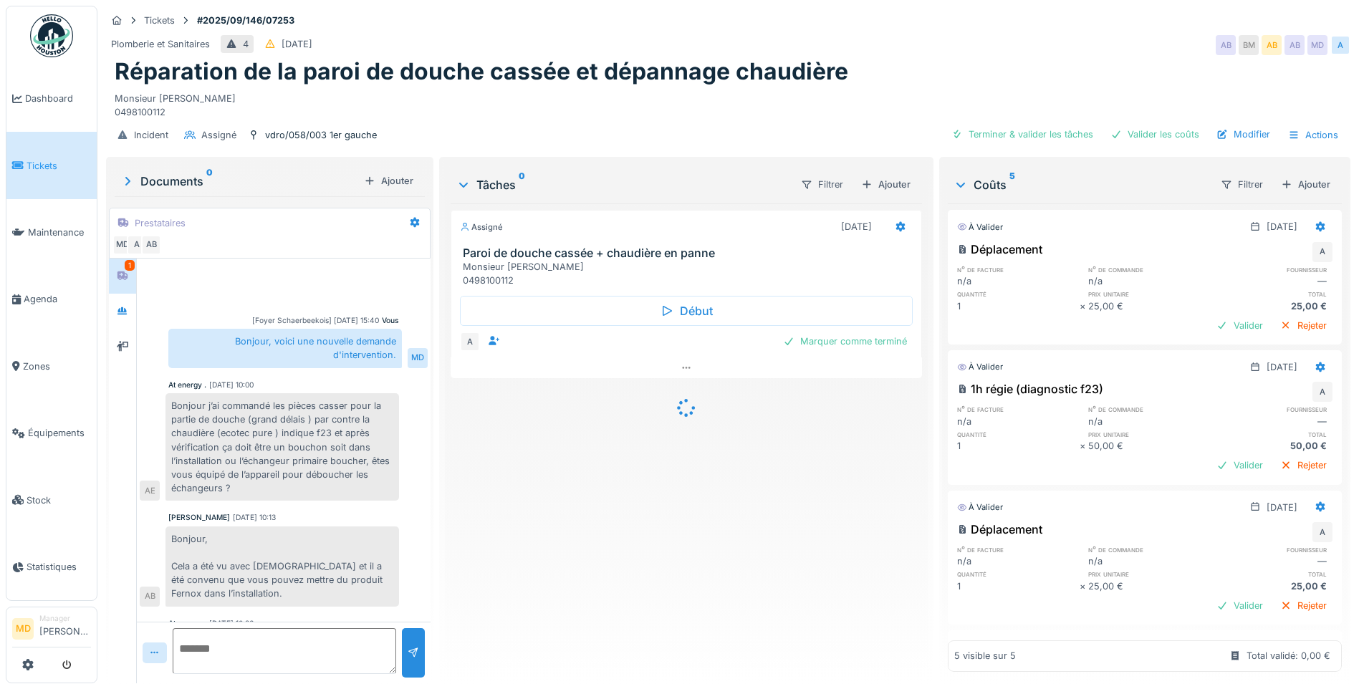
scroll to position [202, 0]
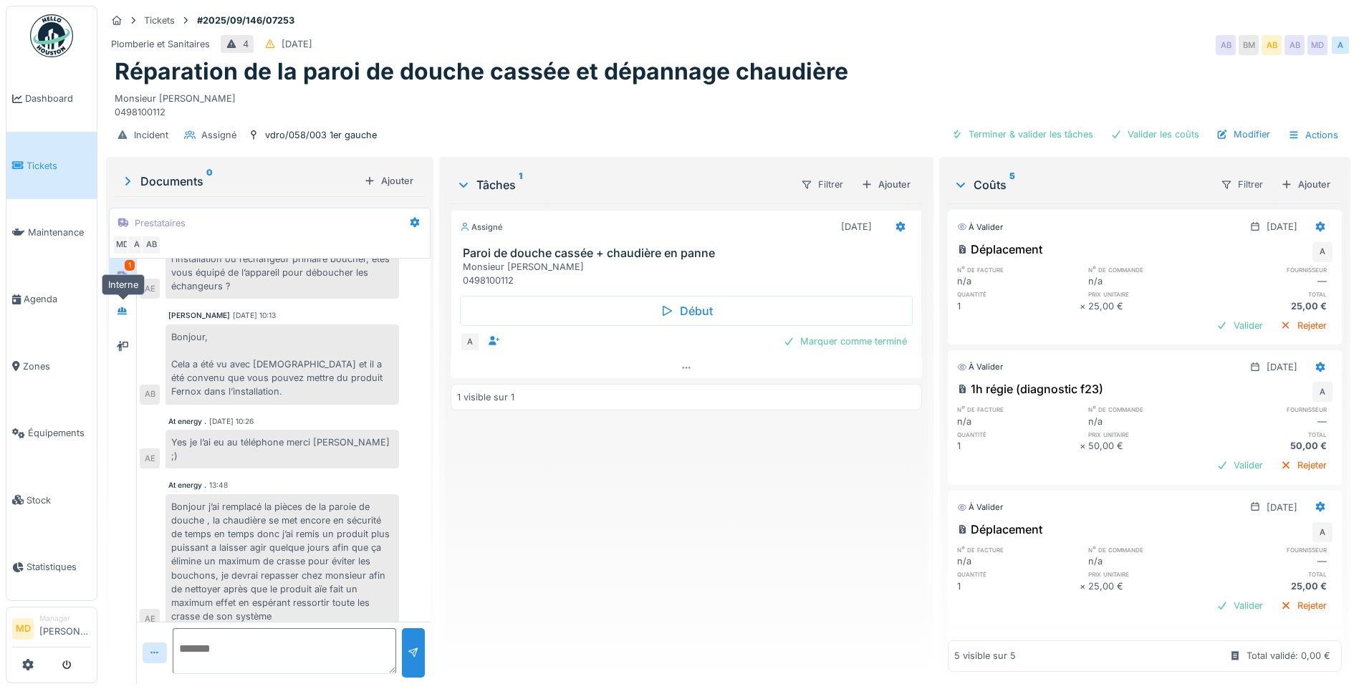
drag, startPoint x: 121, startPoint y: 312, endPoint x: 125, endPoint y: 284, distance: 27.5
click at [121, 312] on icon at bounding box center [122, 311] width 10 height 8
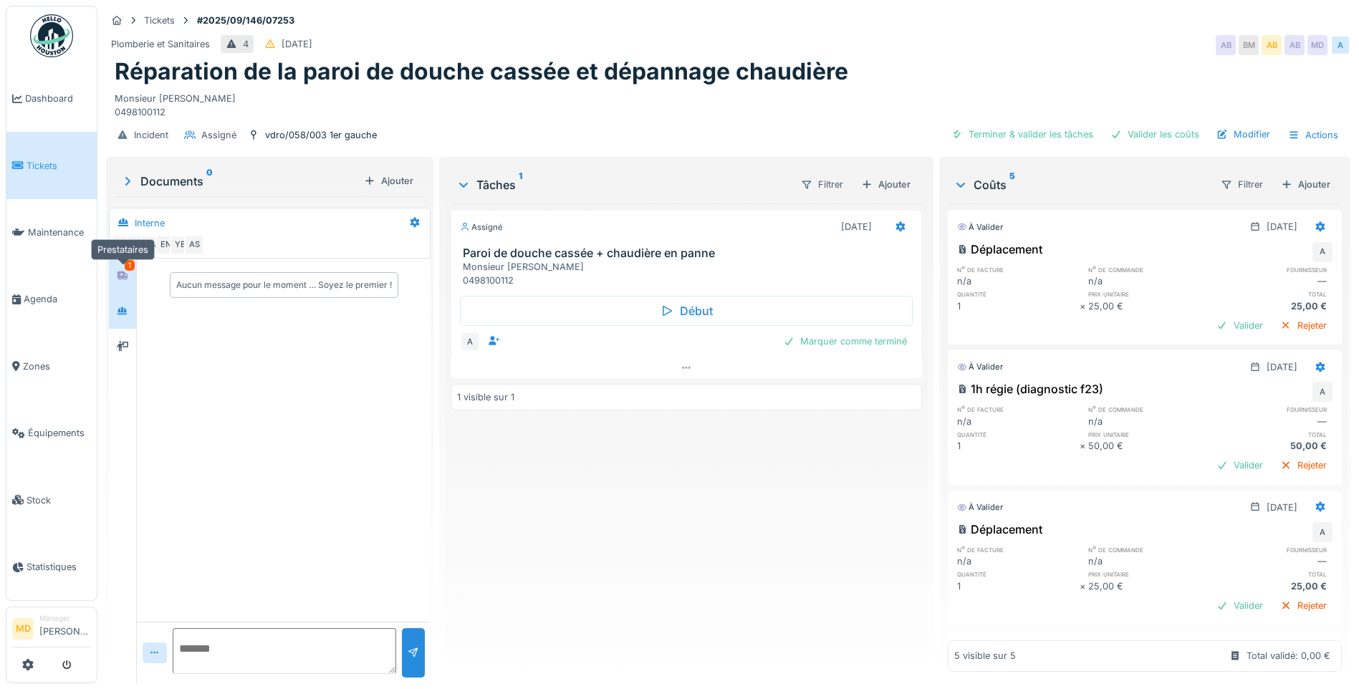
click at [127, 268] on div at bounding box center [122, 276] width 21 height 18
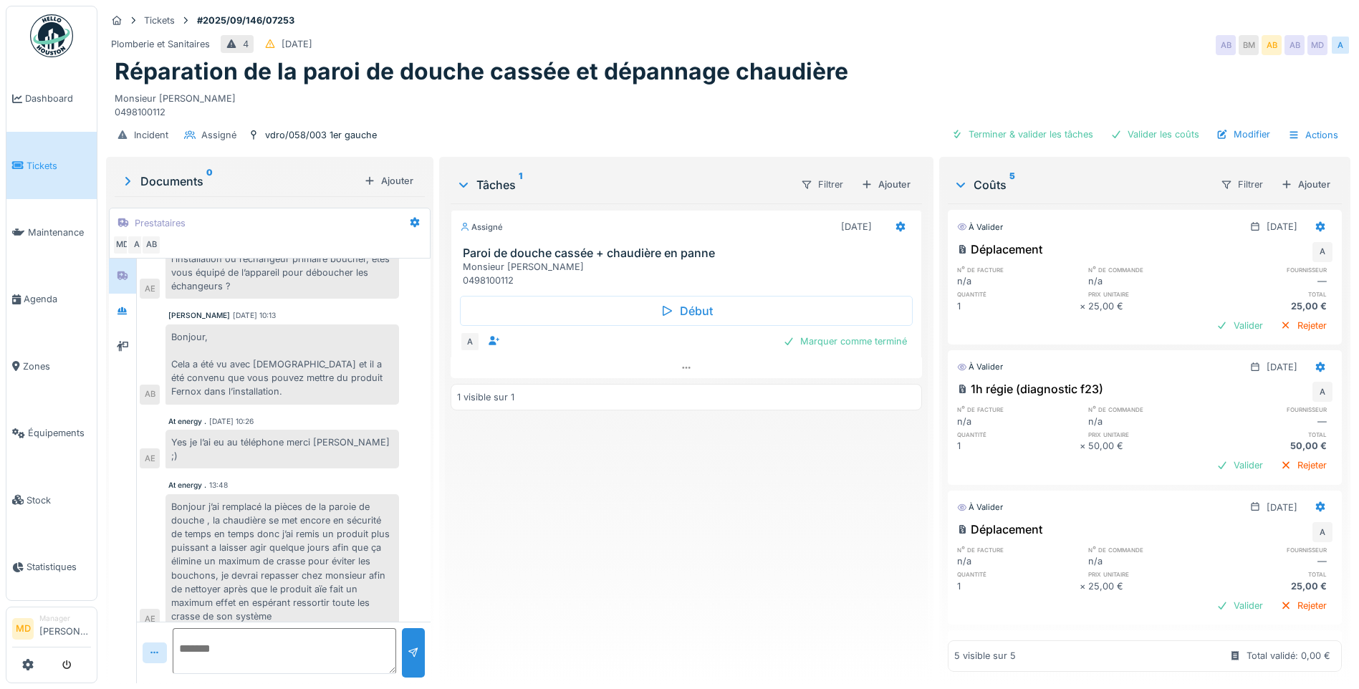
scroll to position [11, 0]
click at [680, 357] on div at bounding box center [686, 367] width 471 height 21
click at [681, 392] on icon at bounding box center [686, 396] width 11 height 9
